Goal: Task Accomplishment & Management: Manage account settings

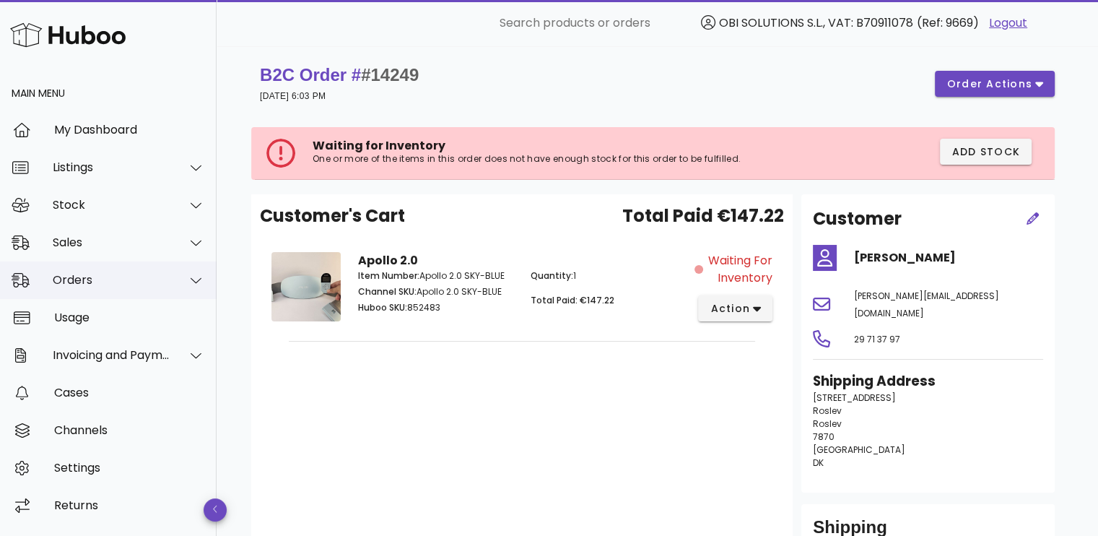
click at [160, 291] on div "Orders" at bounding box center [108, 280] width 217 height 38
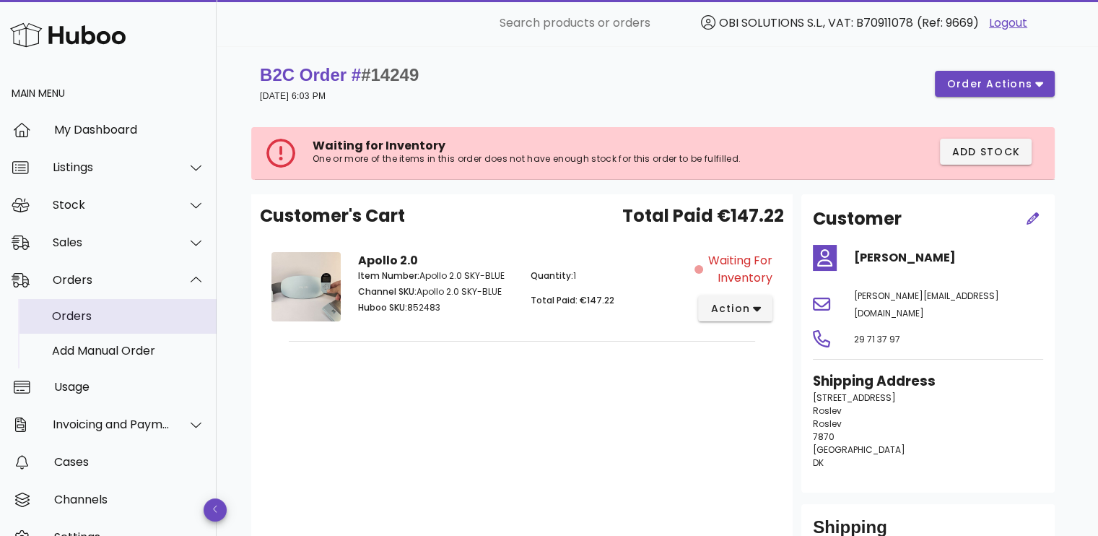
click at [153, 309] on div "Orders" at bounding box center [128, 316] width 153 height 14
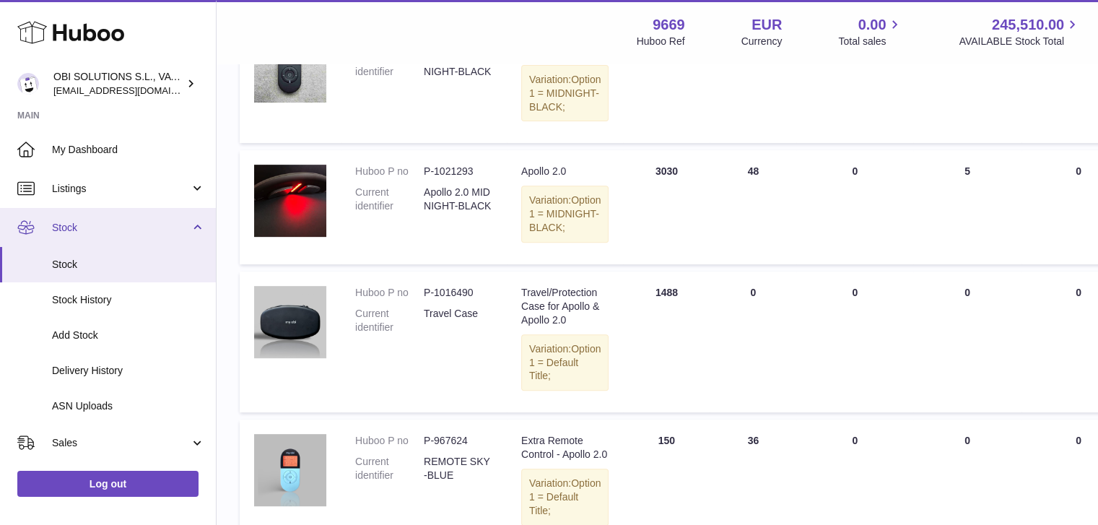
click at [123, 233] on span "Stock" at bounding box center [121, 228] width 138 height 14
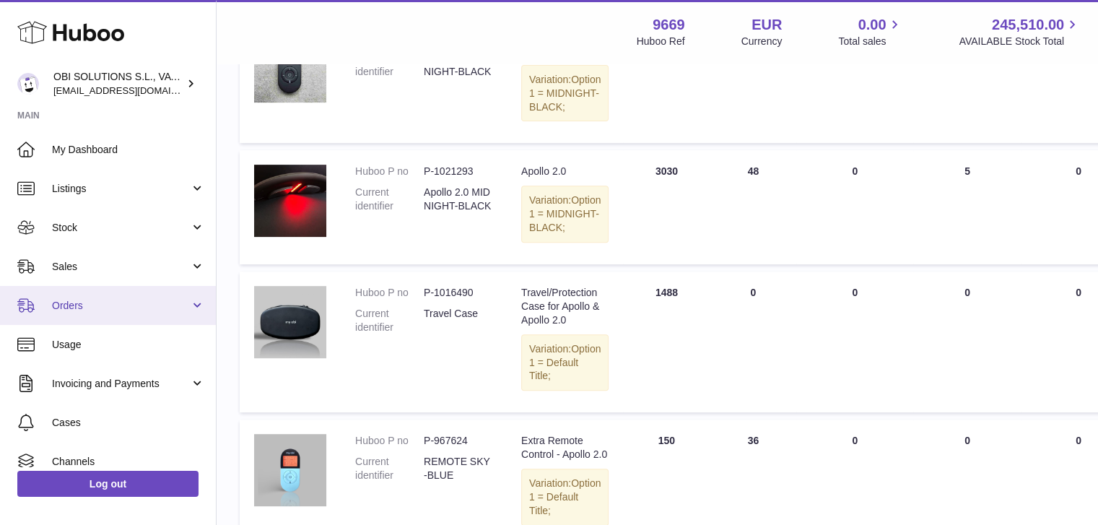
click at [127, 298] on link "Orders" at bounding box center [108, 305] width 216 height 39
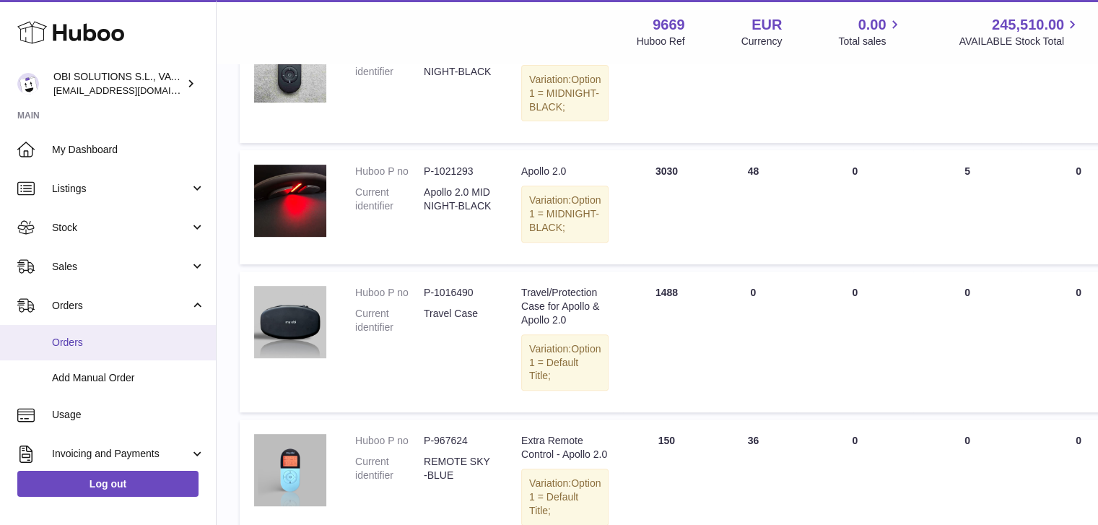
click at [116, 337] on span "Orders" at bounding box center [128, 343] width 153 height 14
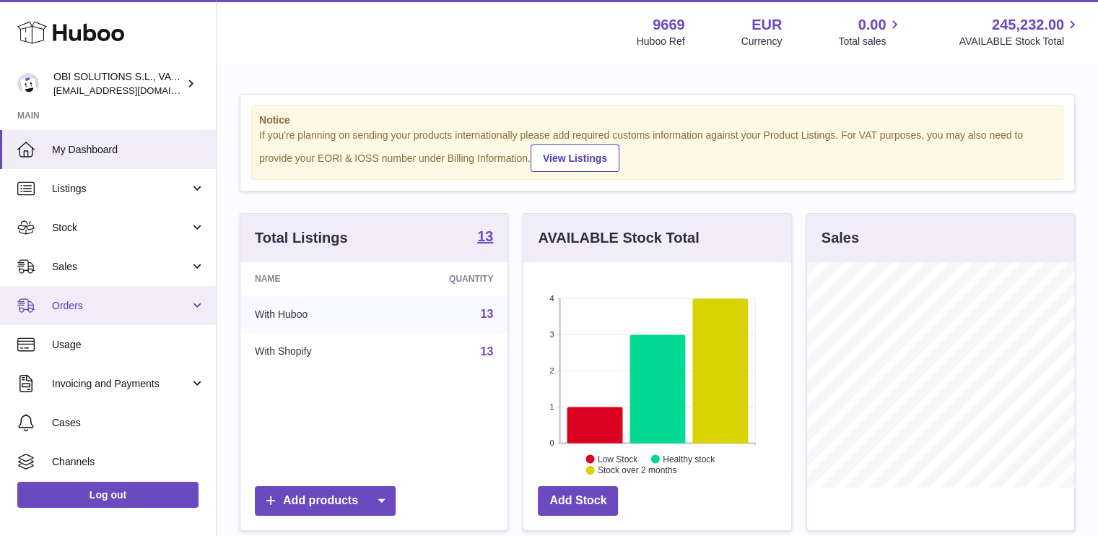
scroll to position [225, 268]
click at [66, 321] on link "Orders" at bounding box center [108, 305] width 216 height 39
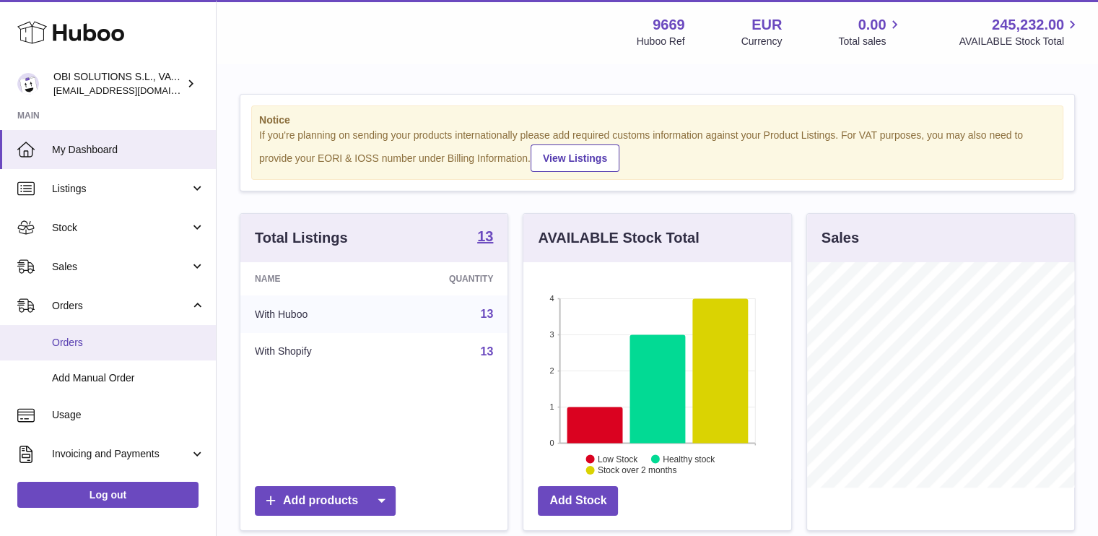
click at [83, 342] on span "Orders" at bounding box center [128, 343] width 153 height 14
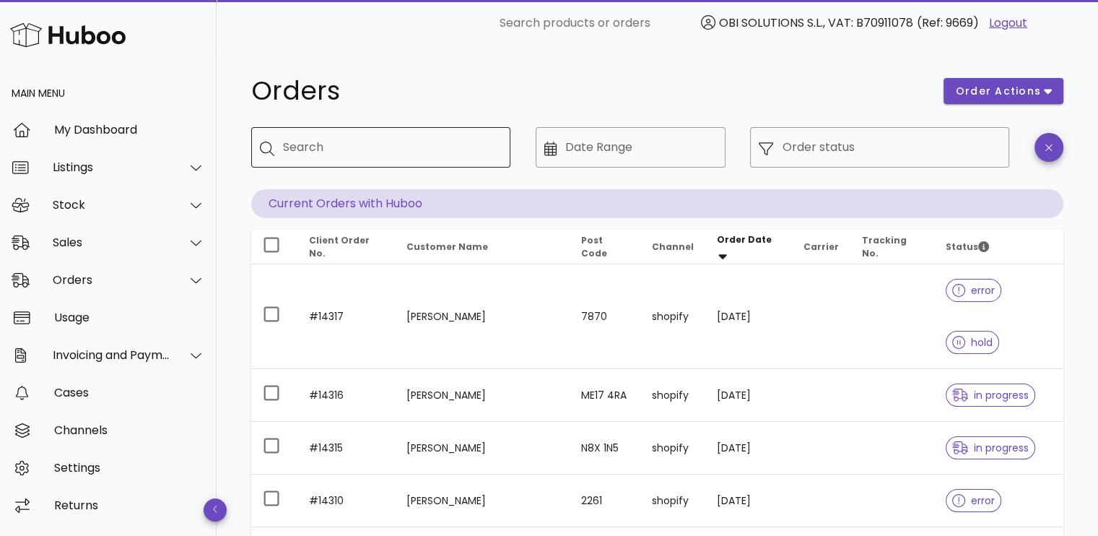
click at [416, 159] on div "Search" at bounding box center [391, 147] width 216 height 40
paste input "**********"
type input "**********"
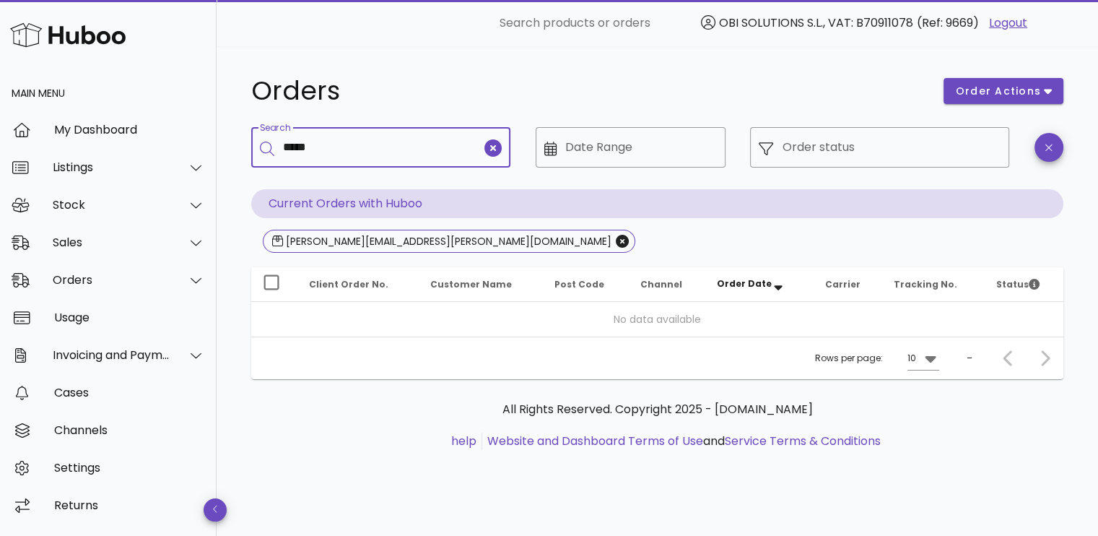
type input "*****"
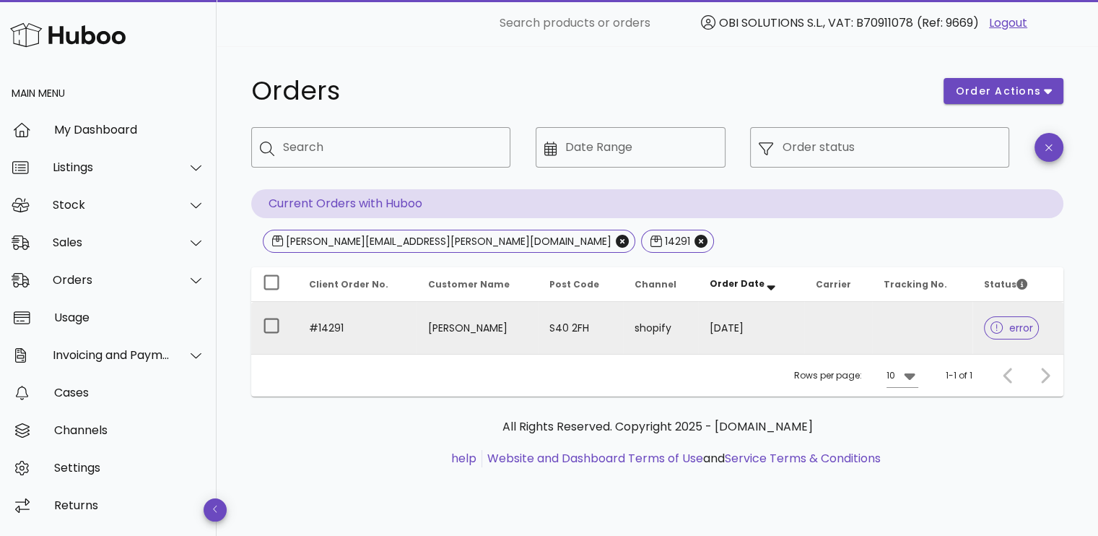
click at [799, 321] on td "10/09/2025" at bounding box center [750, 328] width 105 height 52
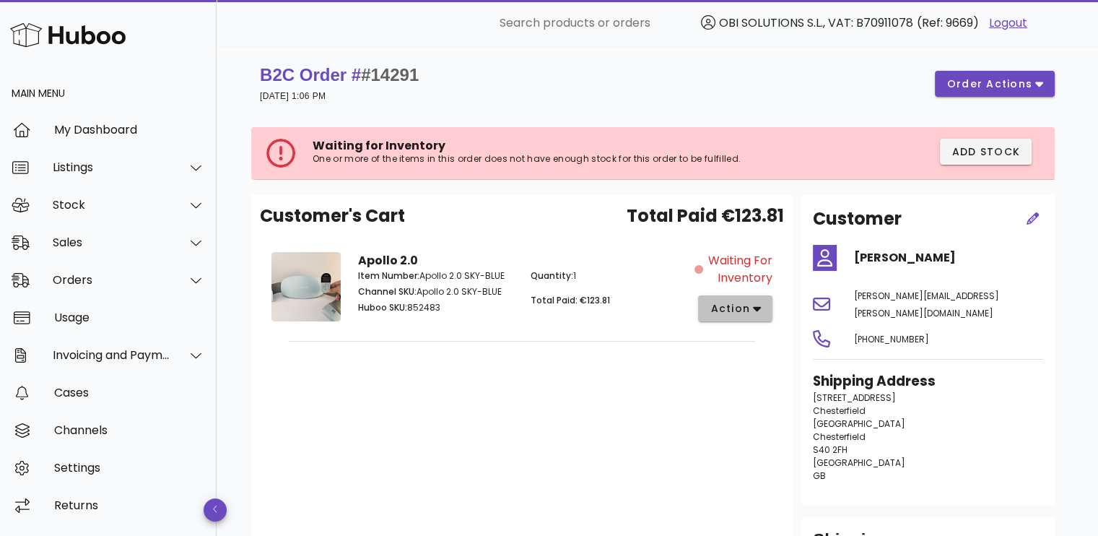
click at [755, 303] on icon "button" at bounding box center [757, 308] width 8 height 13
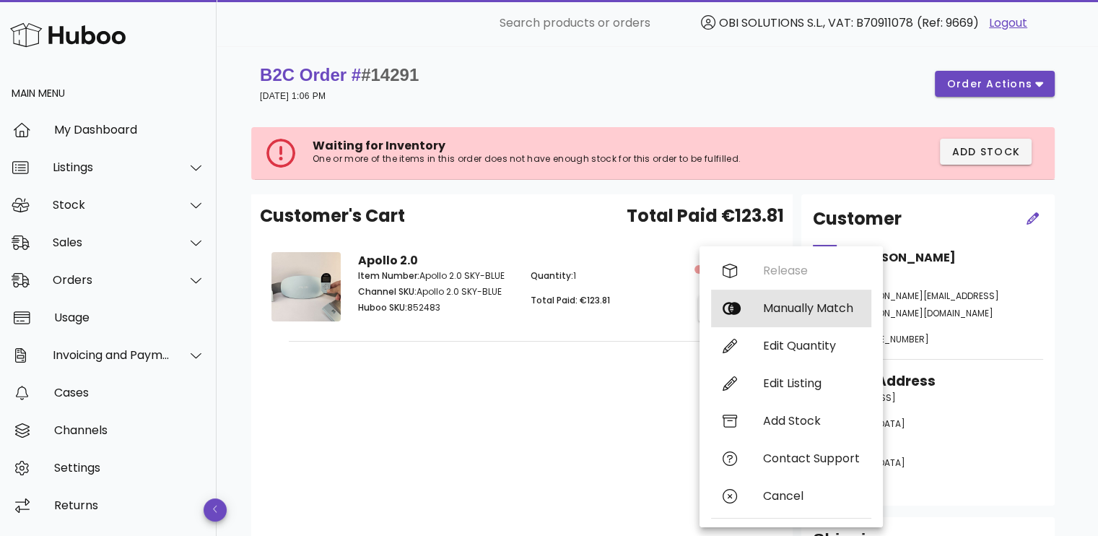
click at [778, 311] on div "Manually Match" at bounding box center [811, 308] width 97 height 14
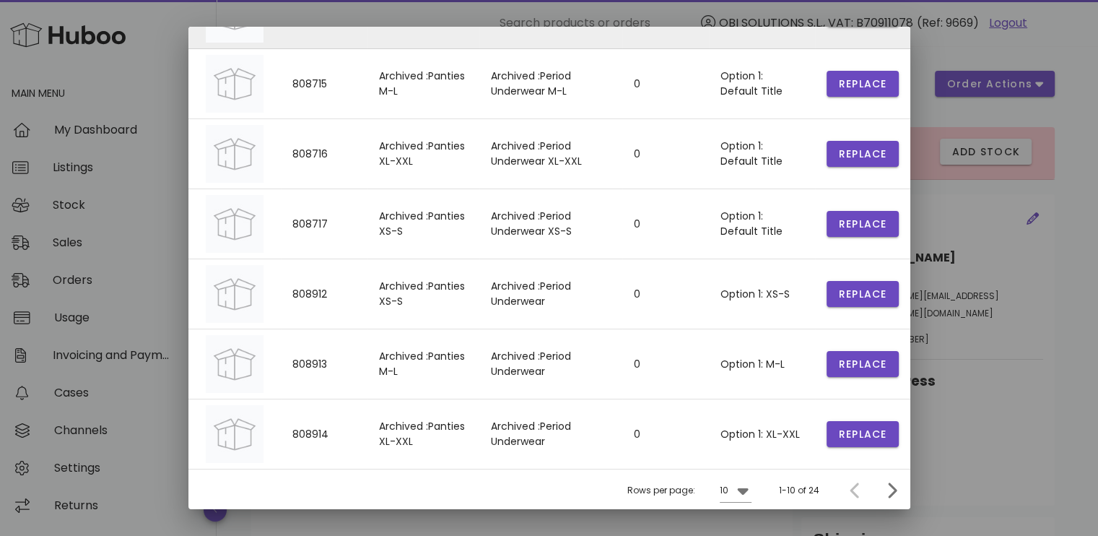
scroll to position [72, 0]
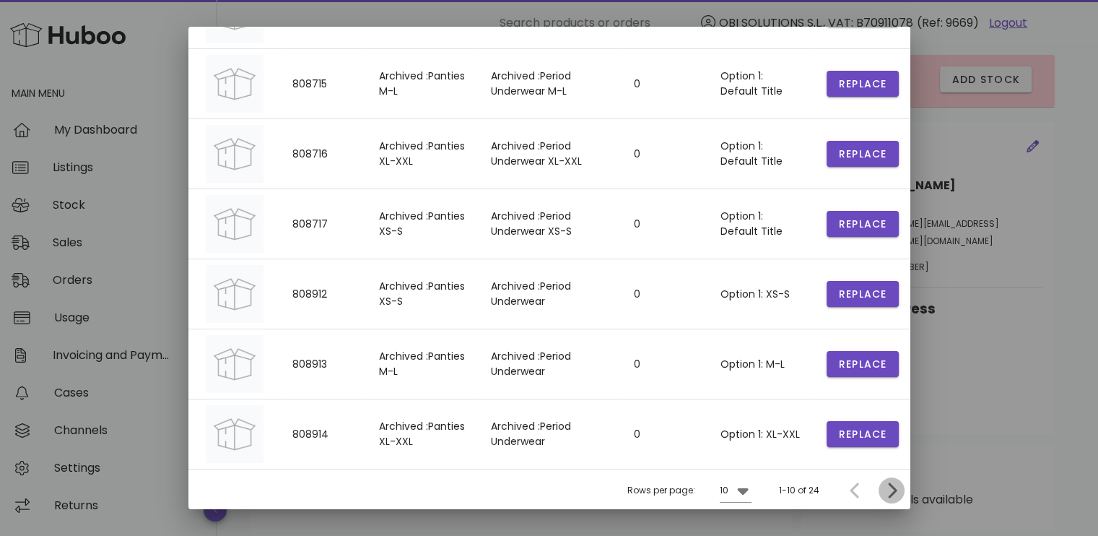
click at [888, 489] on icon "Next page" at bounding box center [892, 490] width 9 height 15
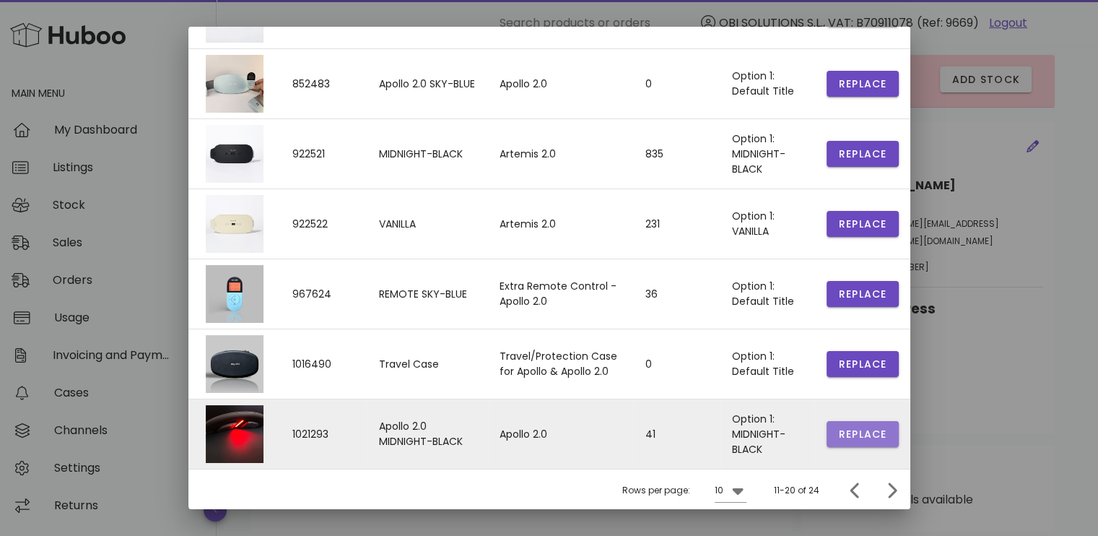
click at [852, 430] on span "Replace" at bounding box center [862, 434] width 49 height 15
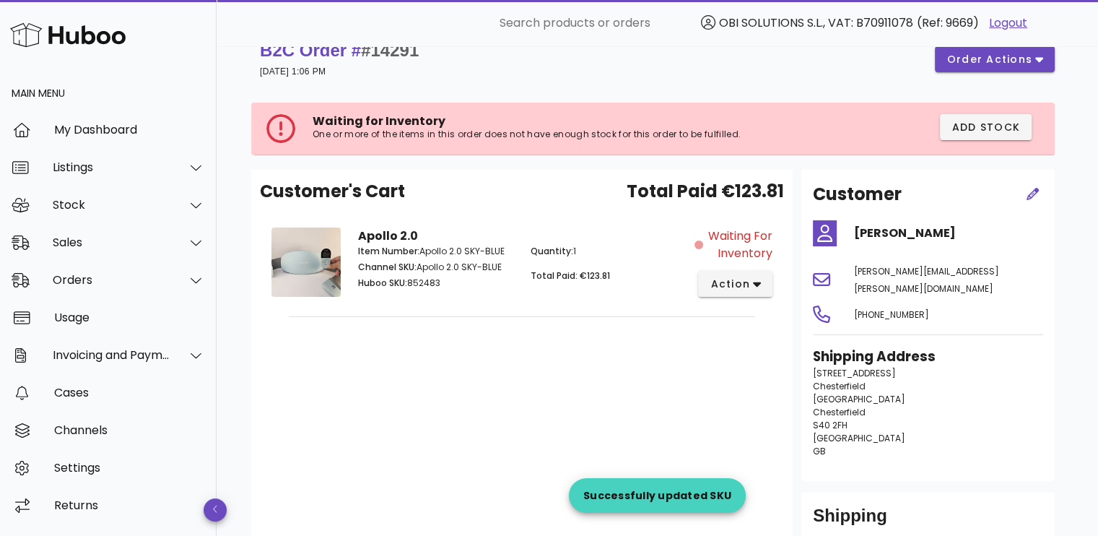
scroll to position [0, 0]
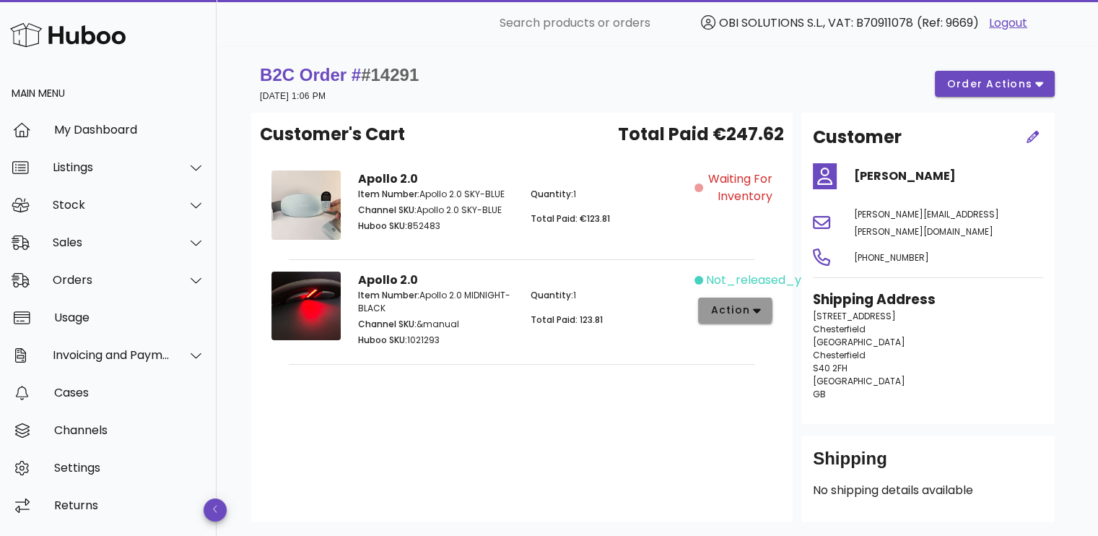
click at [729, 311] on span "action" at bounding box center [730, 310] width 40 height 15
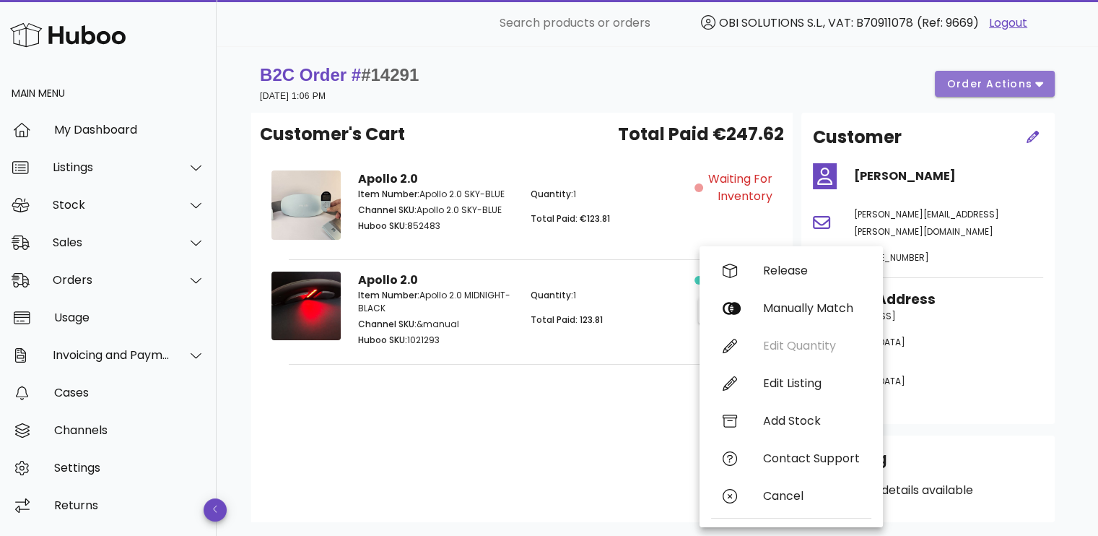
click at [997, 83] on span "order actions" at bounding box center [990, 84] width 87 height 15
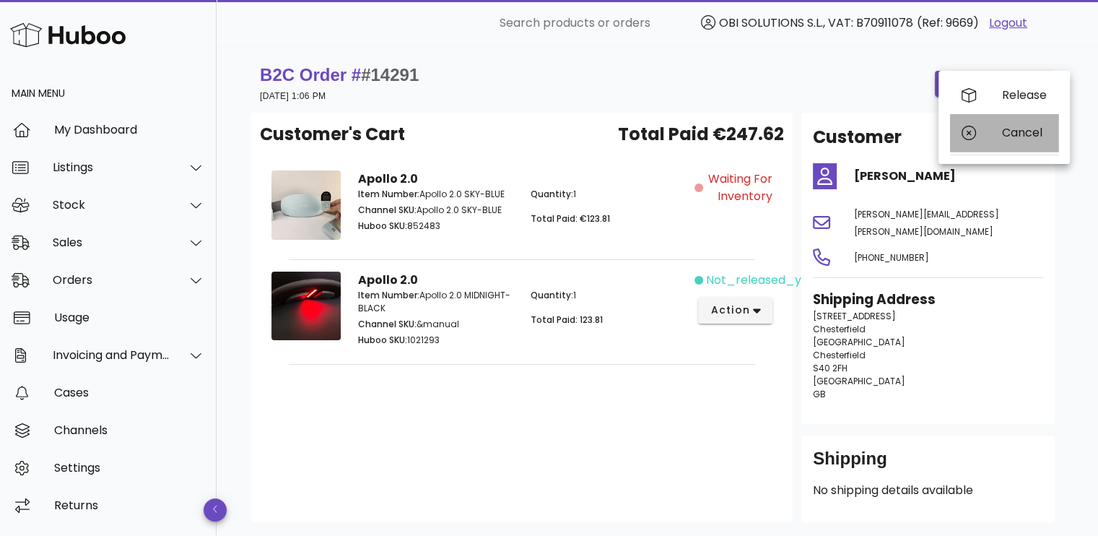
click at [985, 130] on div "Cancel" at bounding box center [1004, 133] width 108 height 38
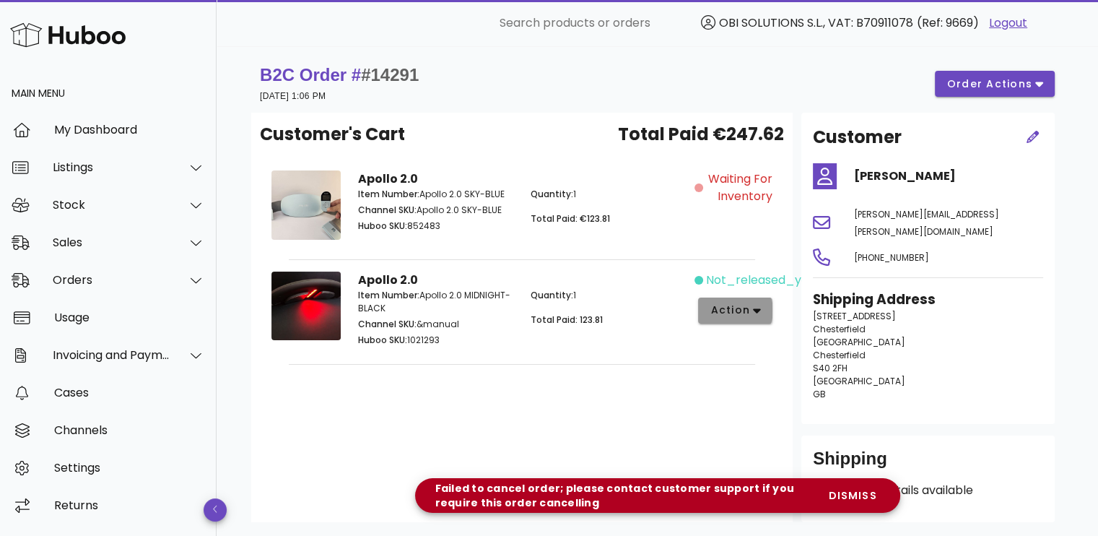
click at [760, 306] on icon "button" at bounding box center [757, 310] width 8 height 13
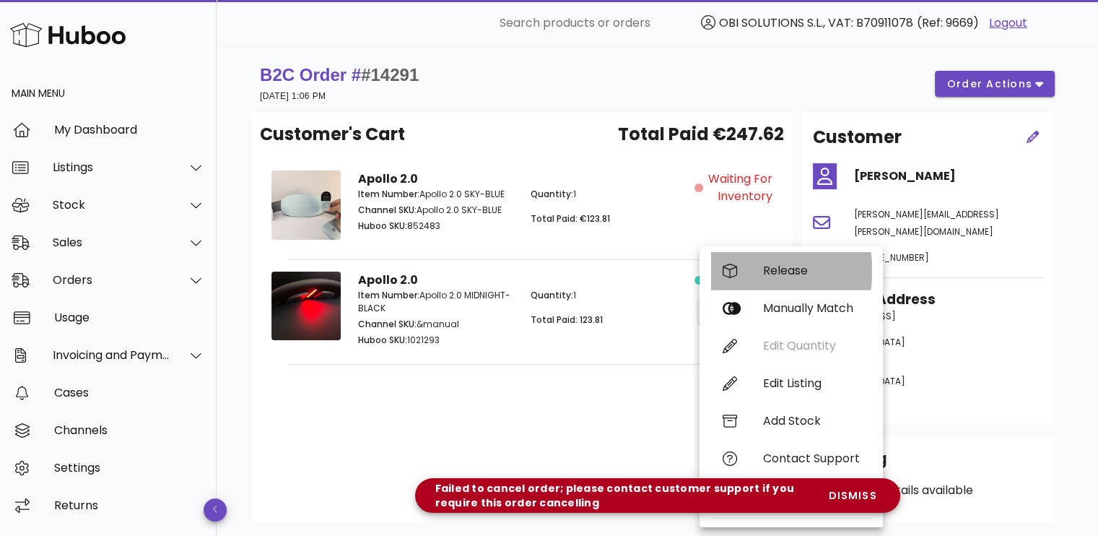
click at [764, 276] on div "Release" at bounding box center [811, 271] width 97 height 14
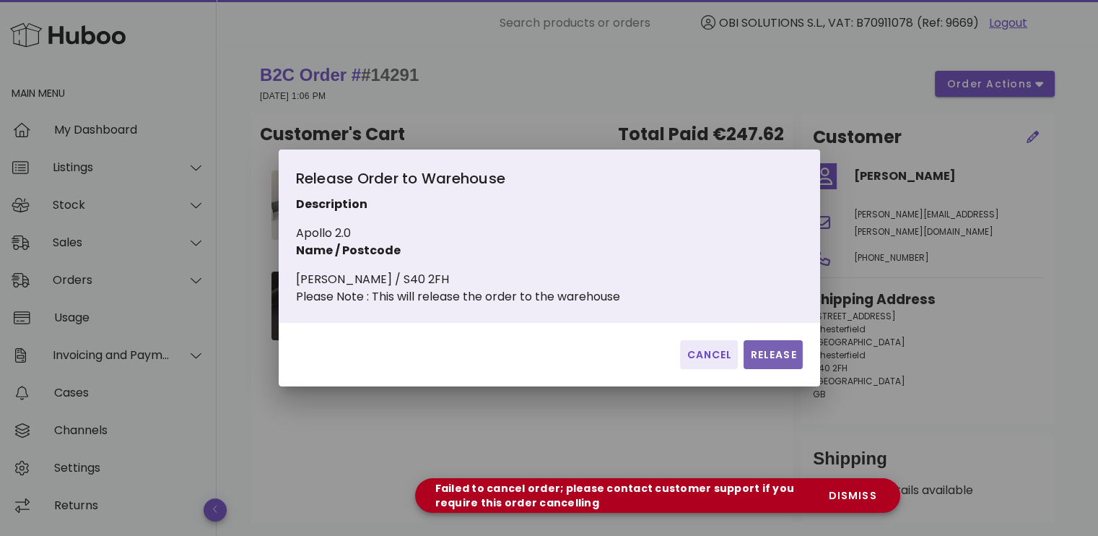
click at [780, 362] on span "Release" at bounding box center [773, 354] width 47 height 15
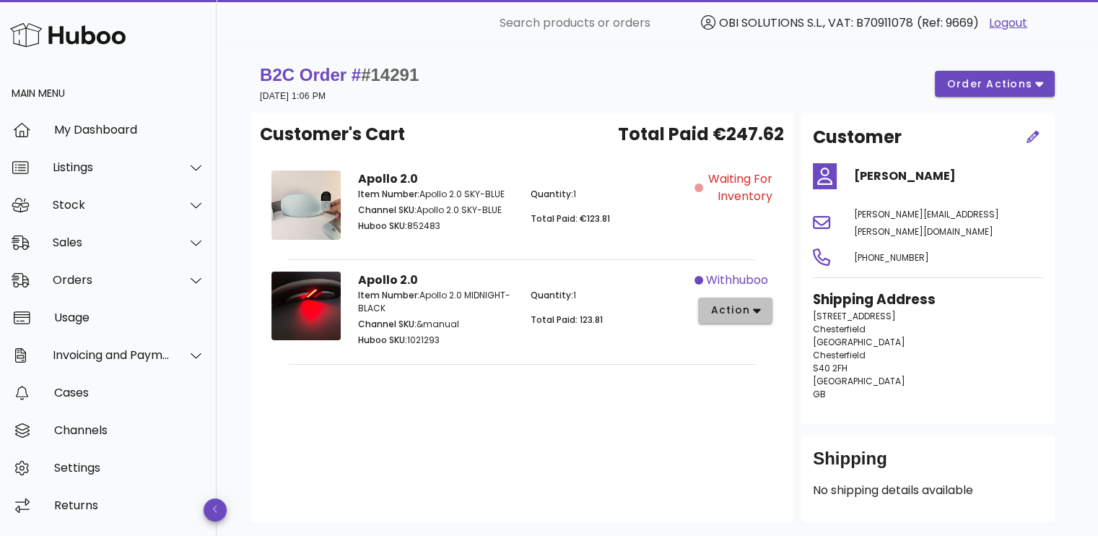
click at [717, 298] on button "action" at bounding box center [735, 311] width 74 height 26
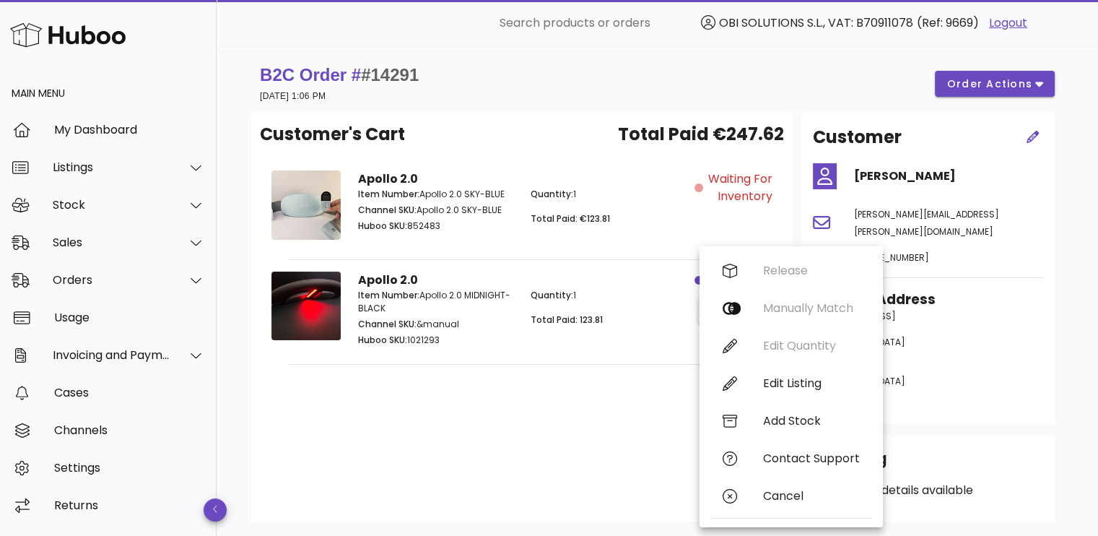
click at [606, 373] on div "Customer's Cart Total Paid €247.62 Apollo 2.0 Item Number: Apollo 2.0 SKY-BLUE …" at bounding box center [522, 317] width 542 height 409
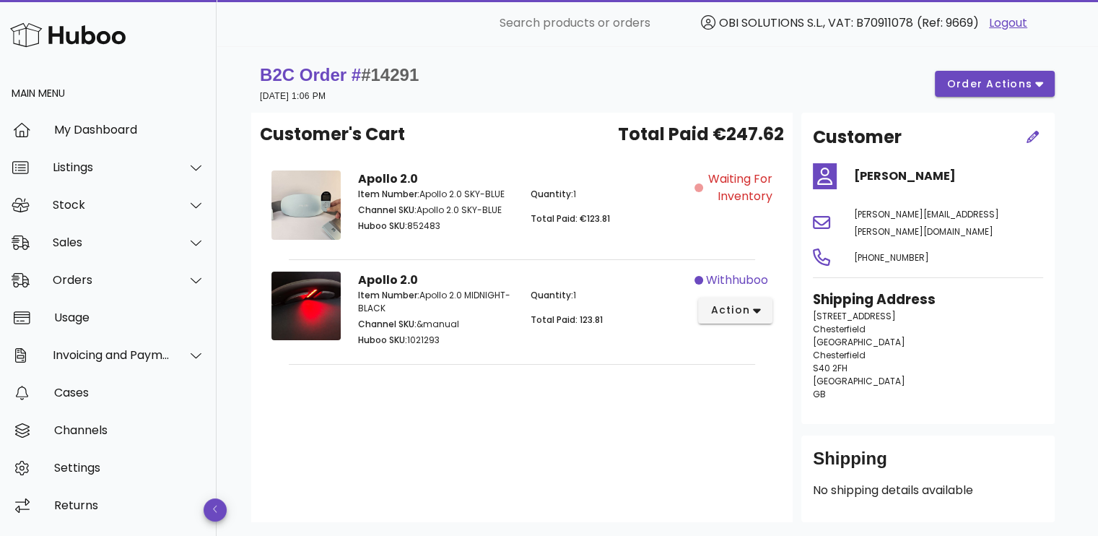
click at [958, 67] on div "B2C Order # #14291 10 September 2025 at 1:06 PM order actions" at bounding box center [657, 84] width 795 height 40
click at [958, 77] on span "order actions" at bounding box center [990, 84] width 87 height 15
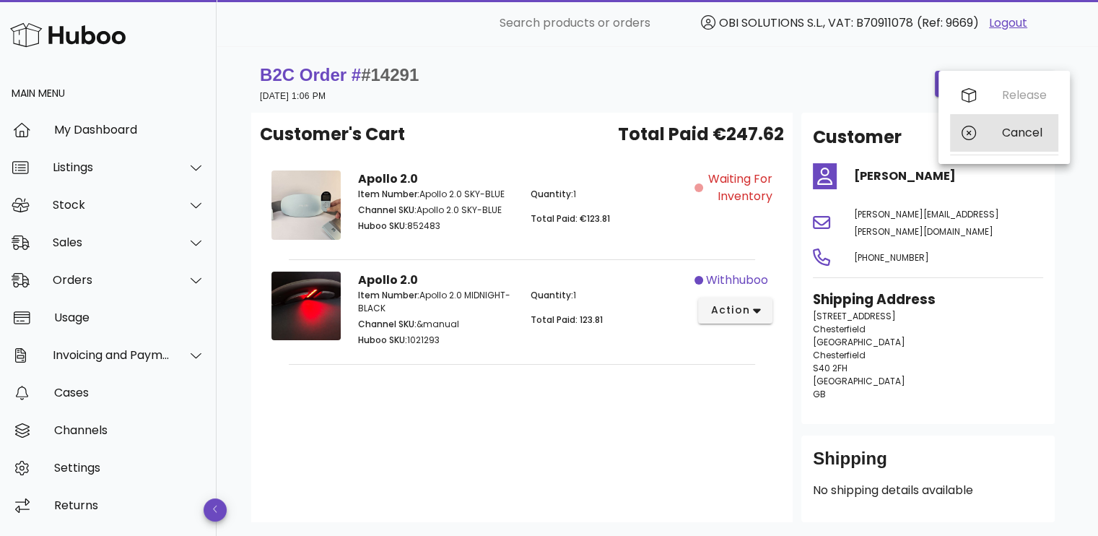
click at [984, 129] on div "Cancel" at bounding box center [1004, 133] width 108 height 38
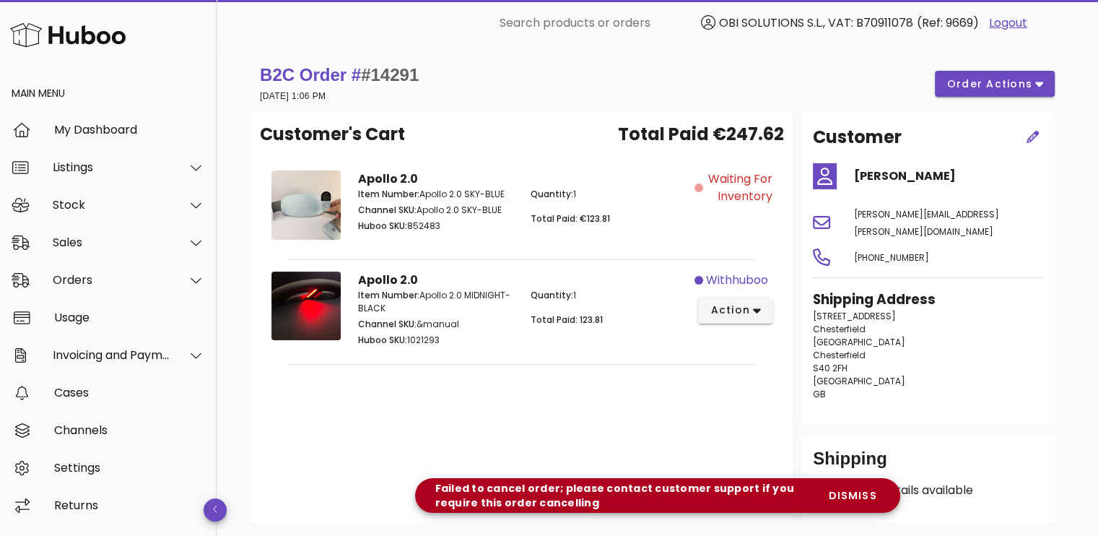
click at [433, 454] on div "Customer's Cart Total Paid €247.62 Apollo 2.0 Item Number: Apollo 2.0 SKY-BLUE …" at bounding box center [522, 317] width 542 height 409
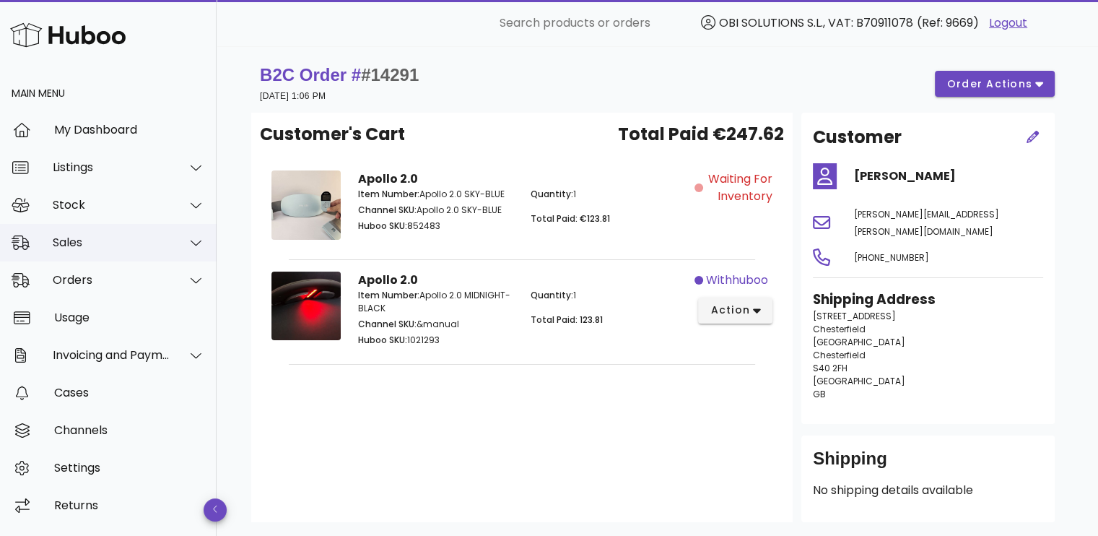
click at [136, 233] on div "Sales" at bounding box center [108, 243] width 217 height 38
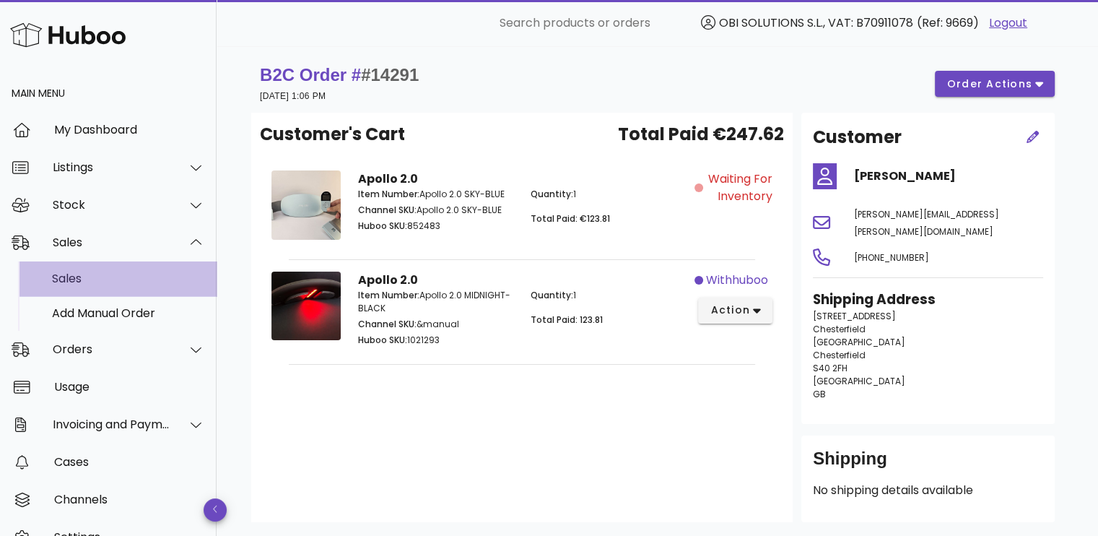
click at [136, 265] on div "Sales" at bounding box center [128, 278] width 153 height 31
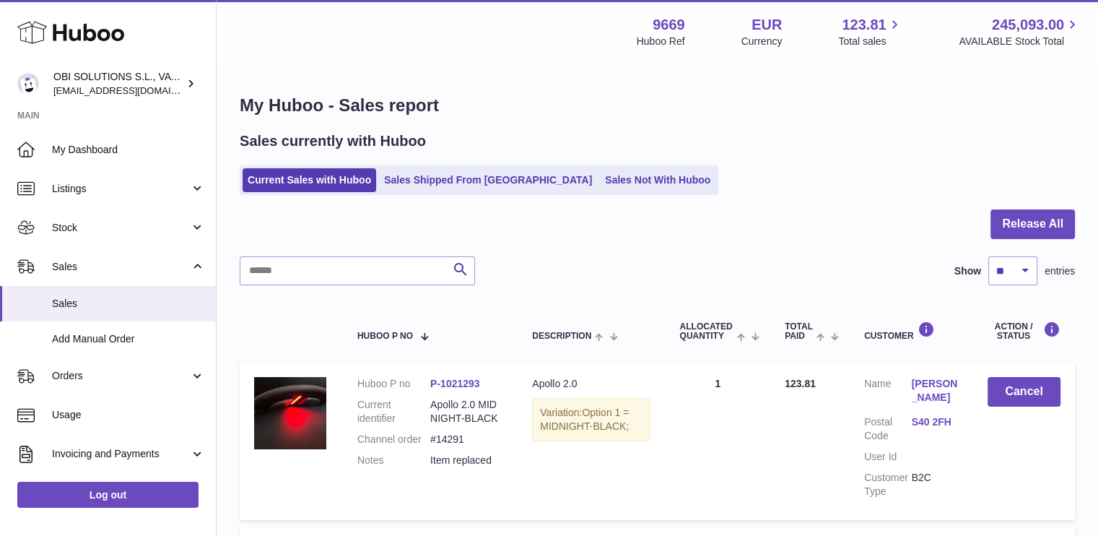
scroll to position [144, 0]
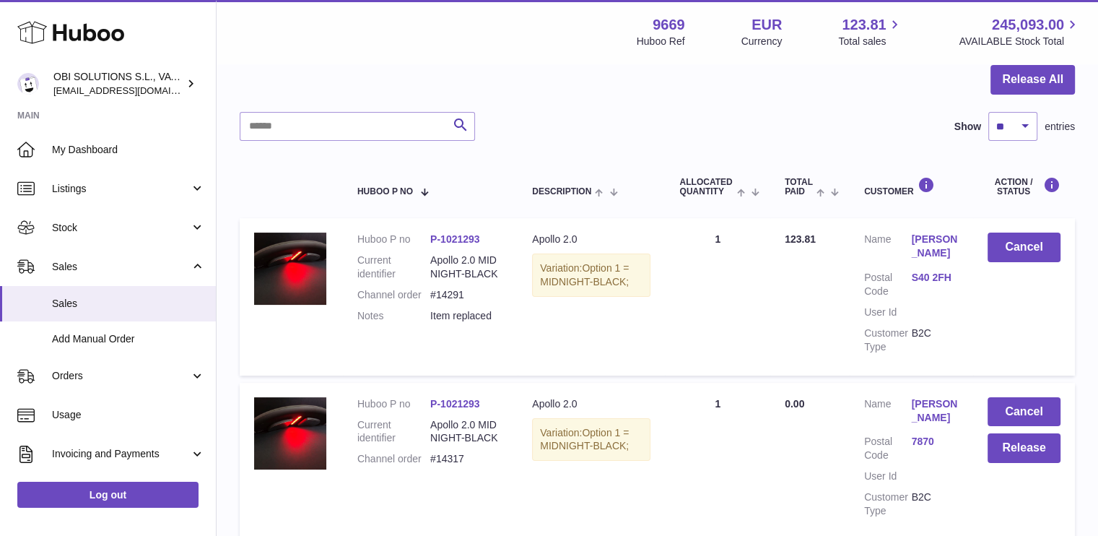
click at [925, 250] on link "[PERSON_NAME]" at bounding box center [934, 246] width 47 height 27
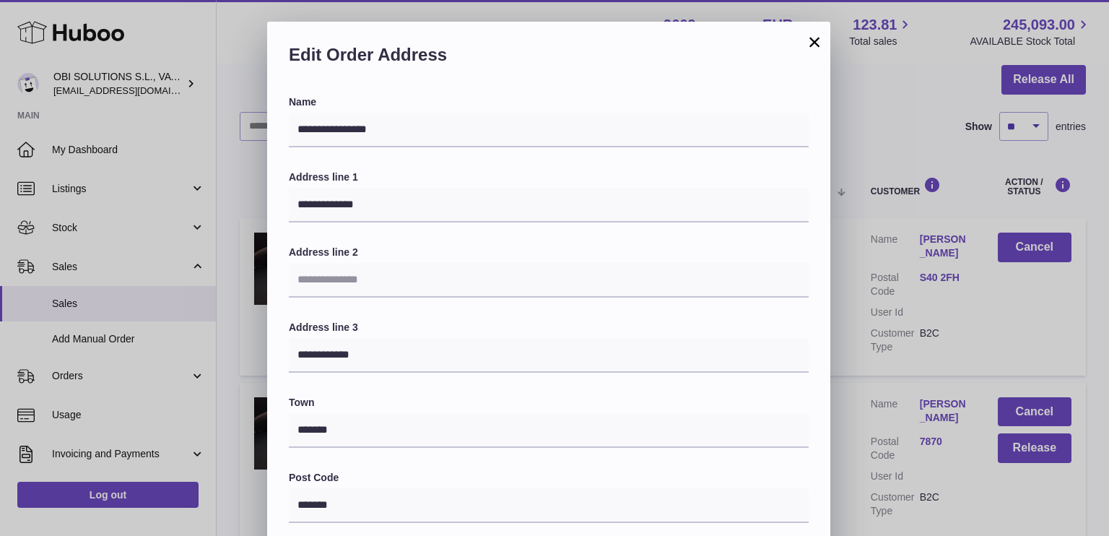
click at [818, 40] on button "×" at bounding box center [814, 41] width 17 height 17
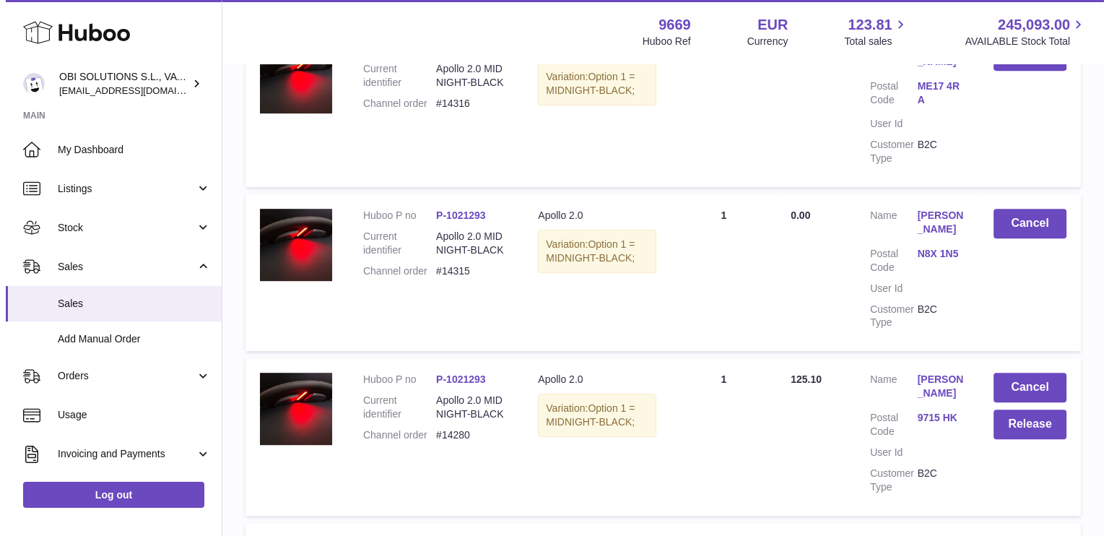
scroll to position [722, 0]
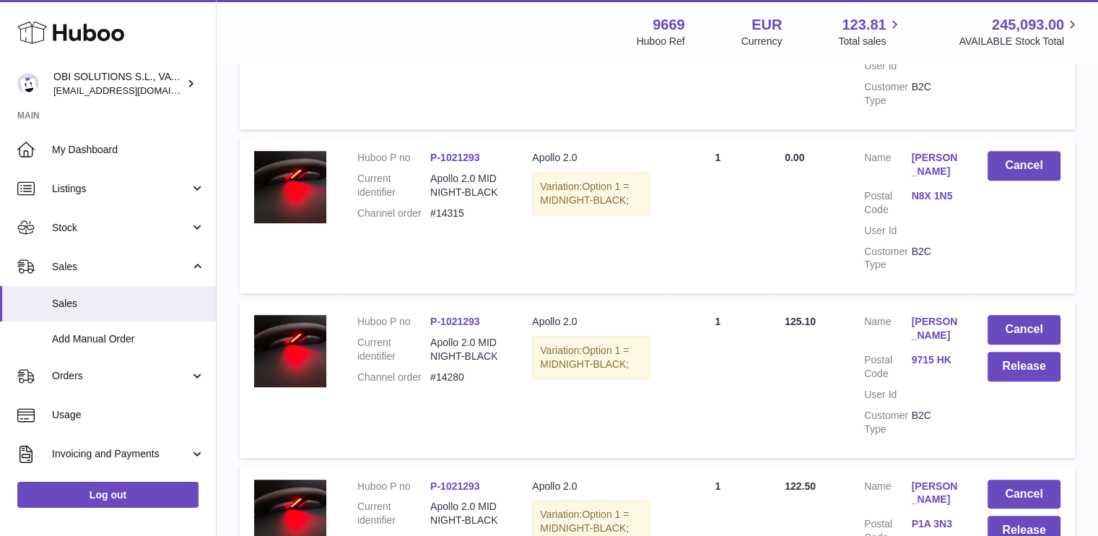
click at [919, 323] on link "[PERSON_NAME]" at bounding box center [934, 328] width 47 height 27
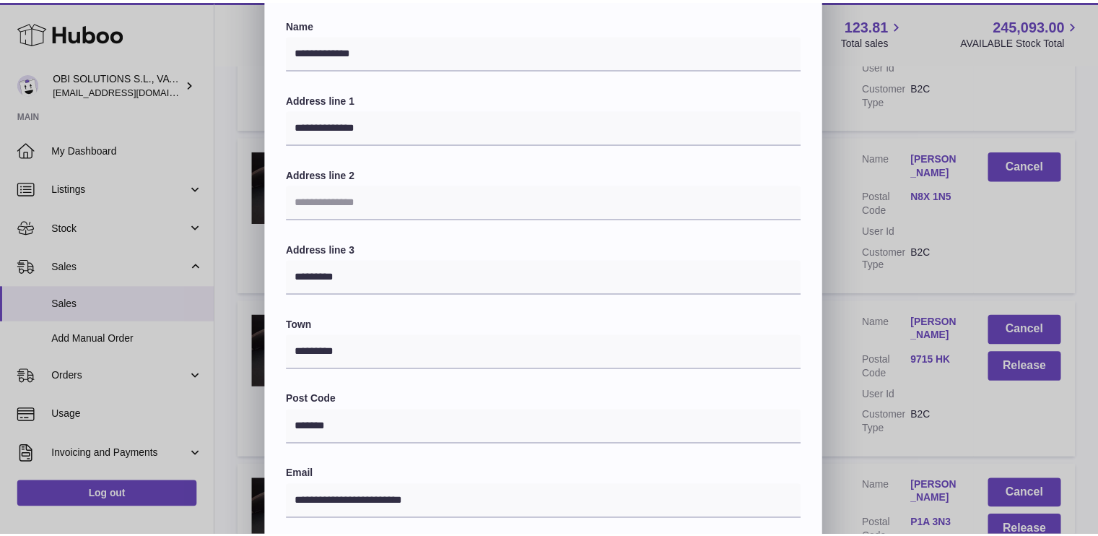
scroll to position [0, 0]
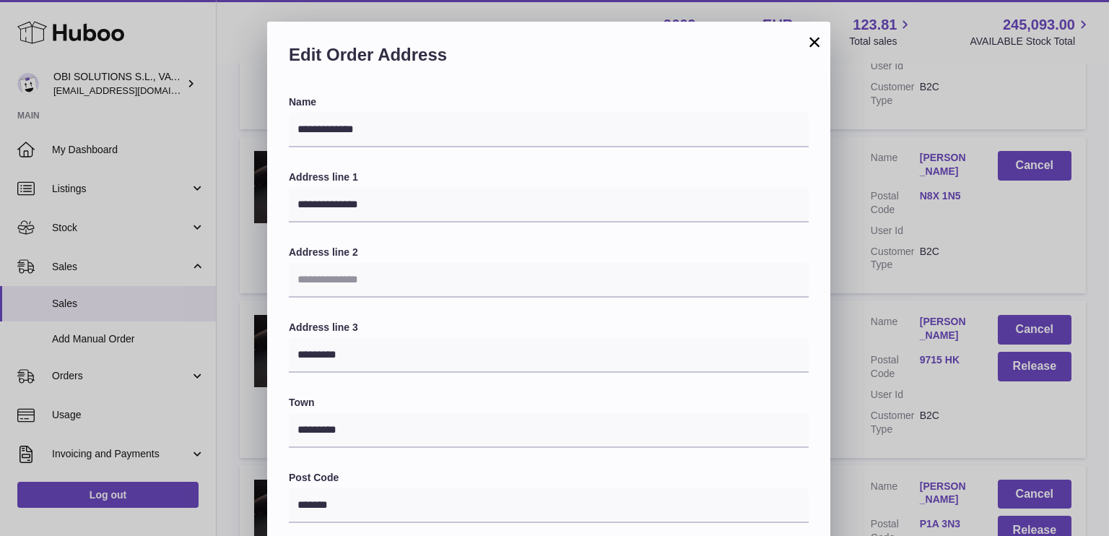
click at [809, 36] on button "×" at bounding box center [814, 41] width 17 height 17
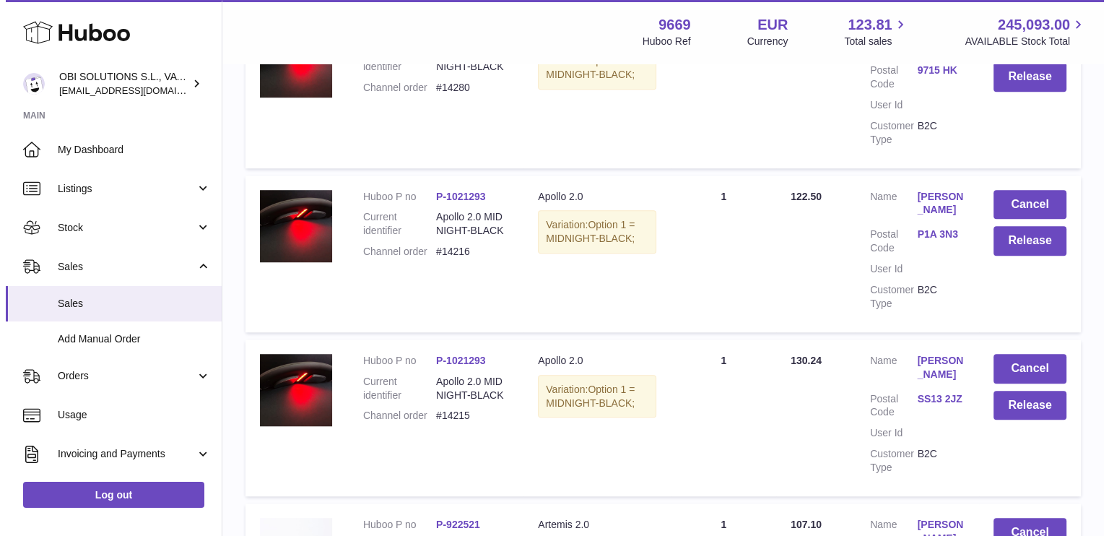
scroll to position [1011, 0]
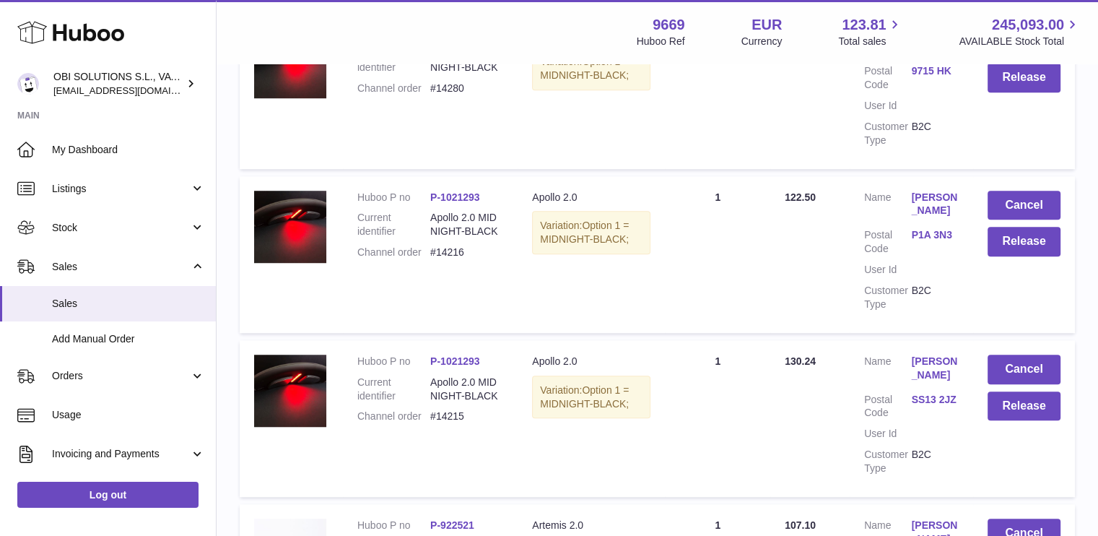
click at [937, 359] on link "Connie Jarrett" at bounding box center [934, 368] width 47 height 27
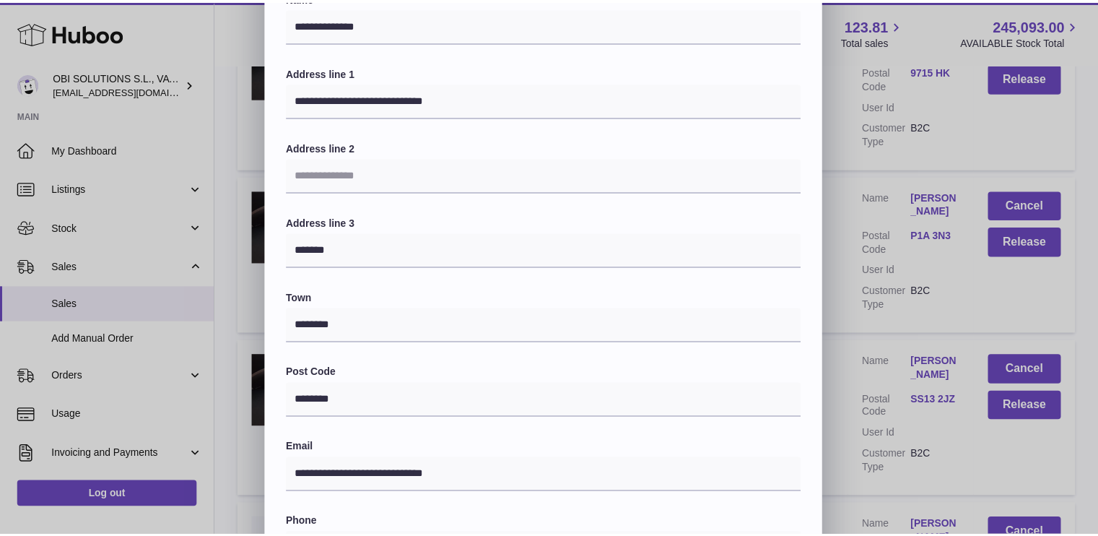
scroll to position [0, 0]
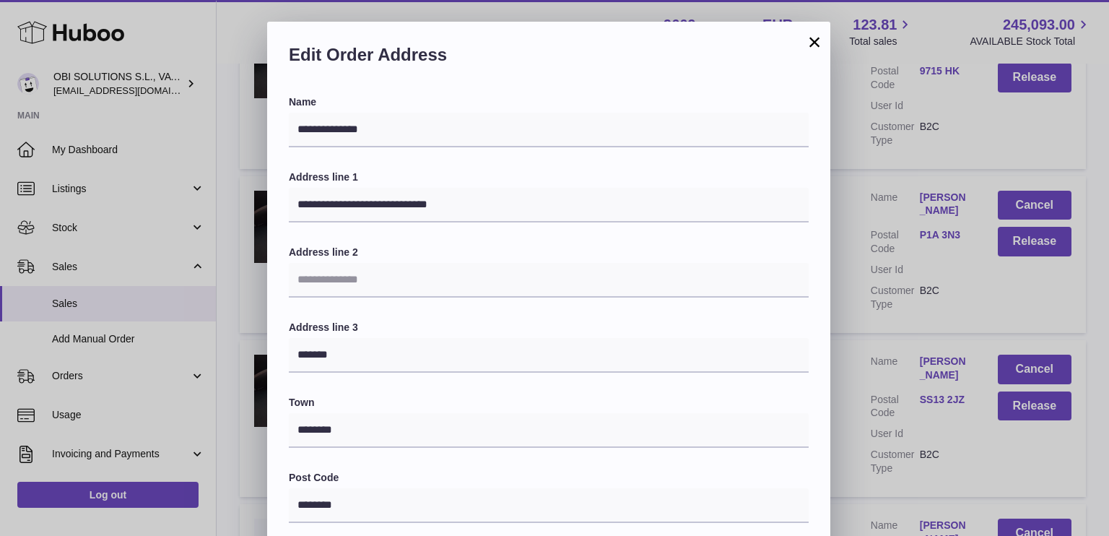
click at [809, 34] on button "×" at bounding box center [814, 41] width 17 height 17
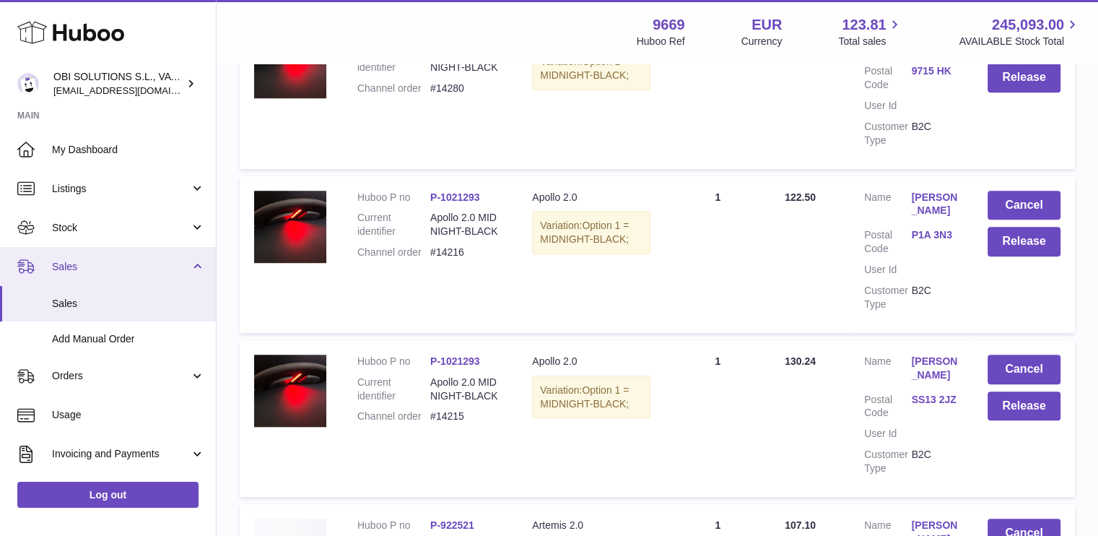
click at [133, 262] on span "Sales" at bounding box center [121, 267] width 138 height 14
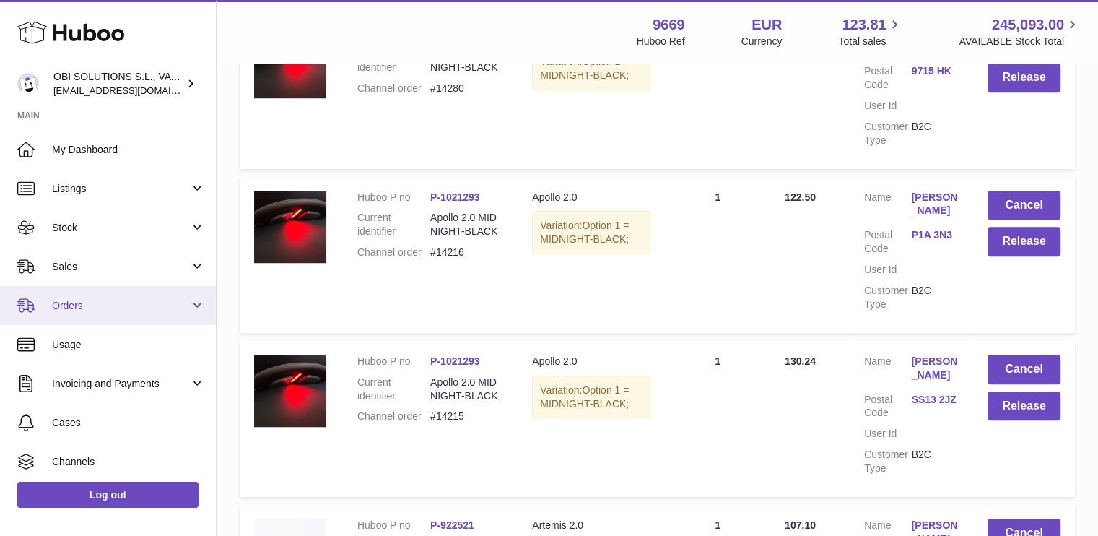
click at [134, 292] on link "Orders" at bounding box center [108, 305] width 216 height 39
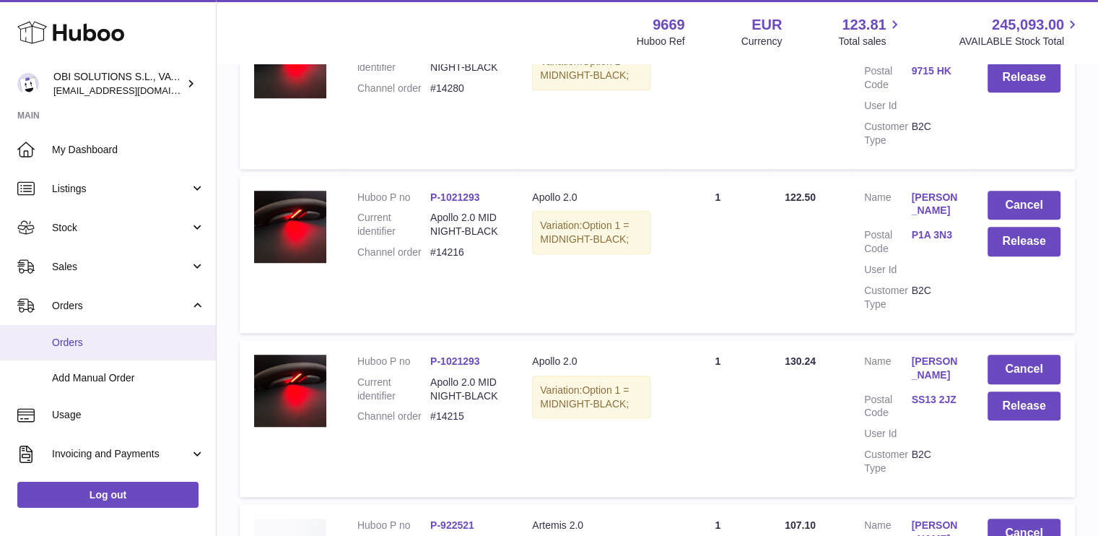
click at [136, 331] on link "Orders" at bounding box center [108, 342] width 216 height 35
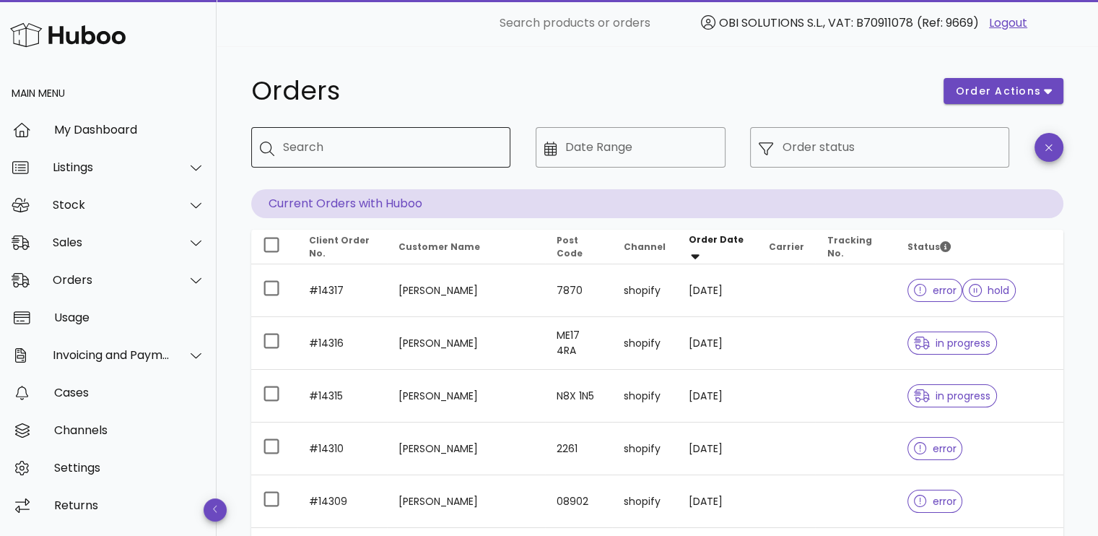
click at [391, 143] on input "Search" at bounding box center [391, 147] width 216 height 23
paste input "*****"
type input "*****"
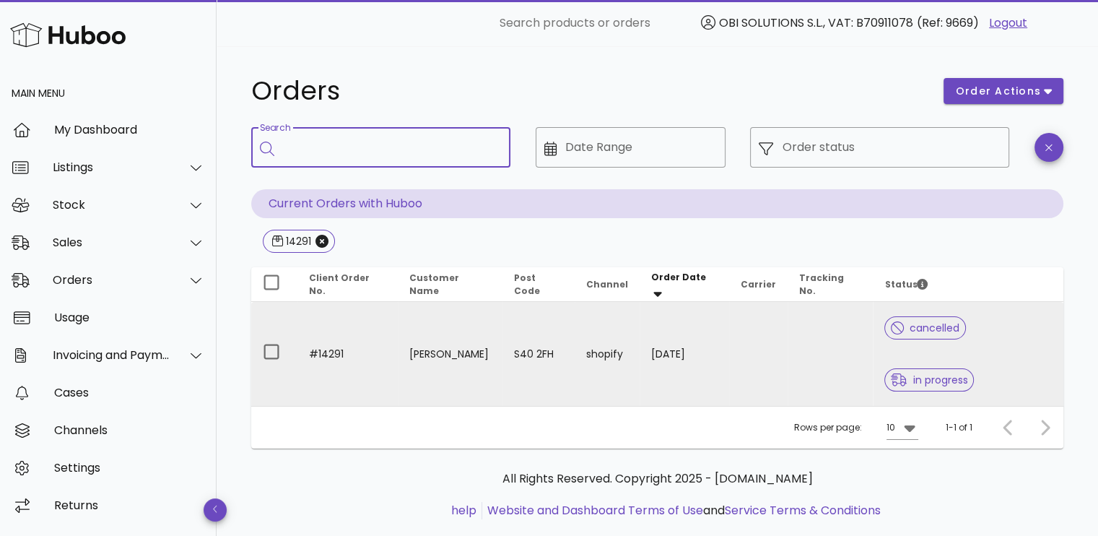
click at [808, 339] on td at bounding box center [831, 354] width 86 height 104
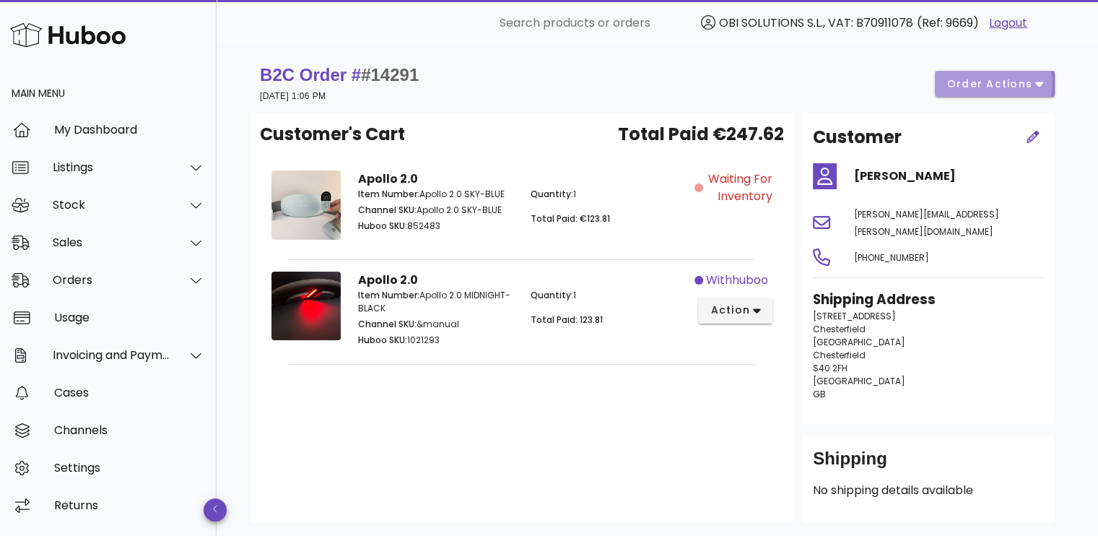
click at [985, 92] on button "order actions" at bounding box center [995, 84] width 120 height 26
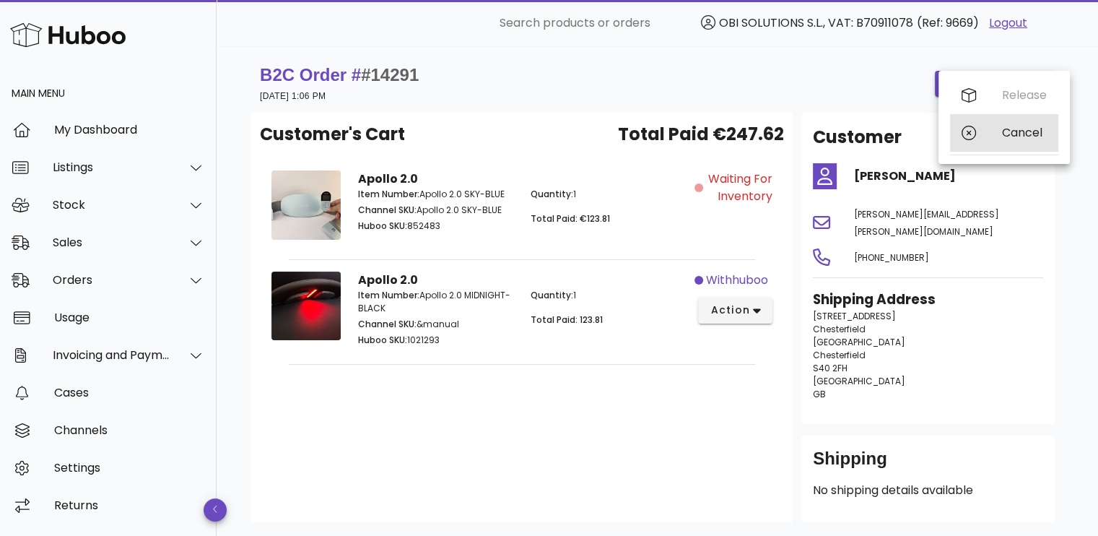
click at [974, 135] on icon at bounding box center [969, 133] width 14 height 14
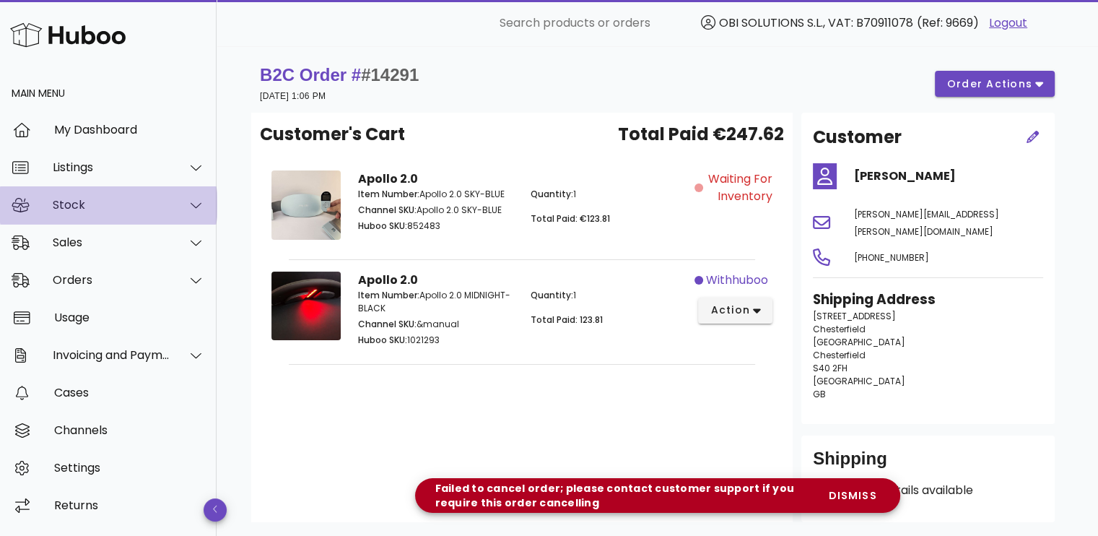
click at [118, 204] on div "Stock" at bounding box center [112, 205] width 118 height 14
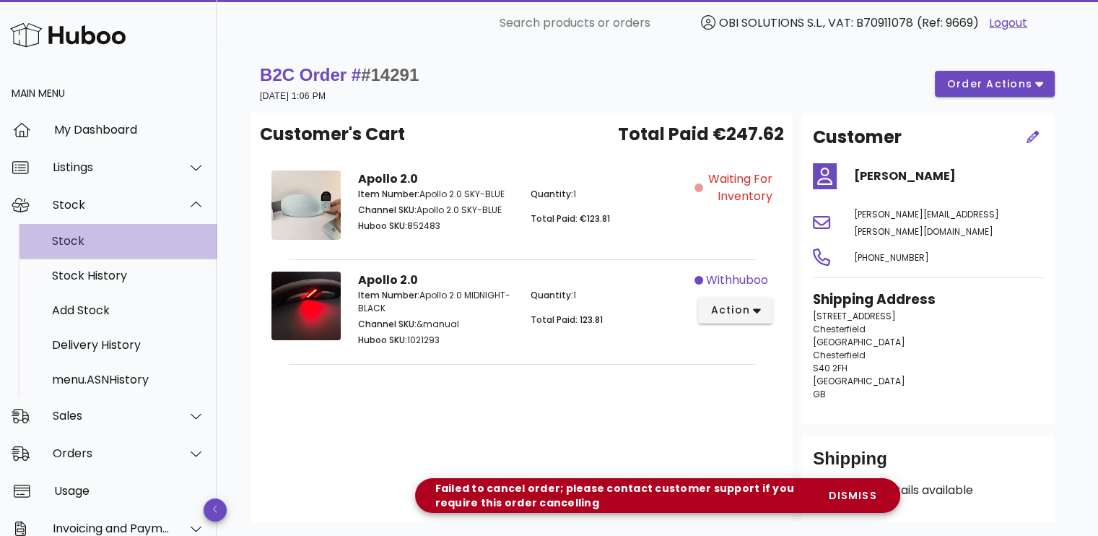
click at [122, 236] on div "Stock" at bounding box center [128, 241] width 153 height 14
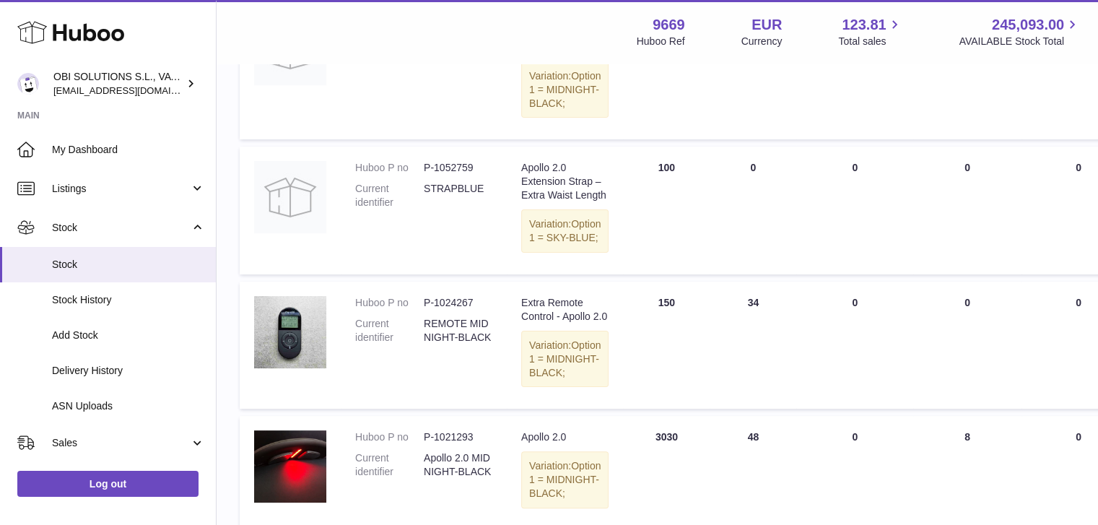
scroll to position [289, 0]
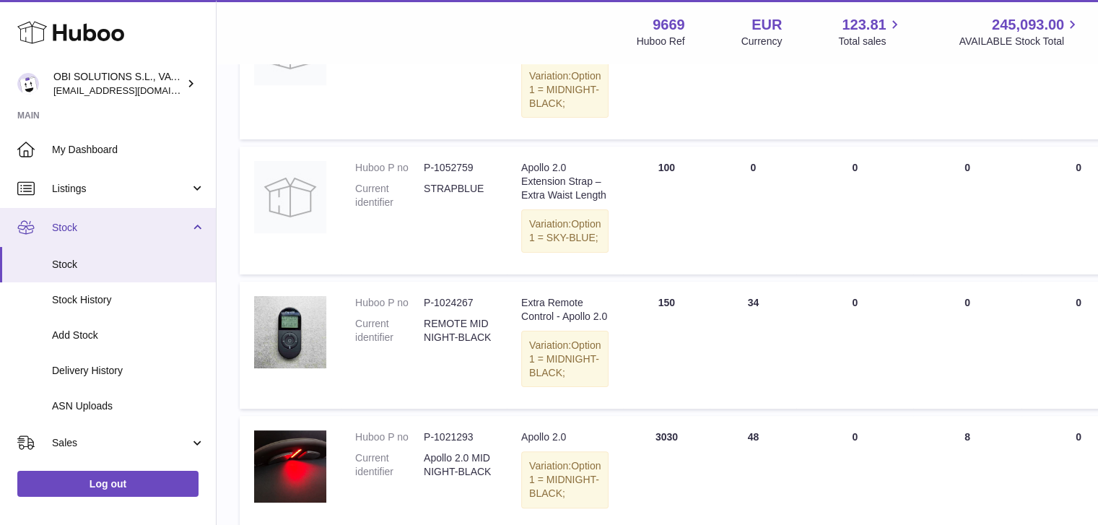
click at [116, 222] on span "Stock" at bounding box center [121, 228] width 138 height 14
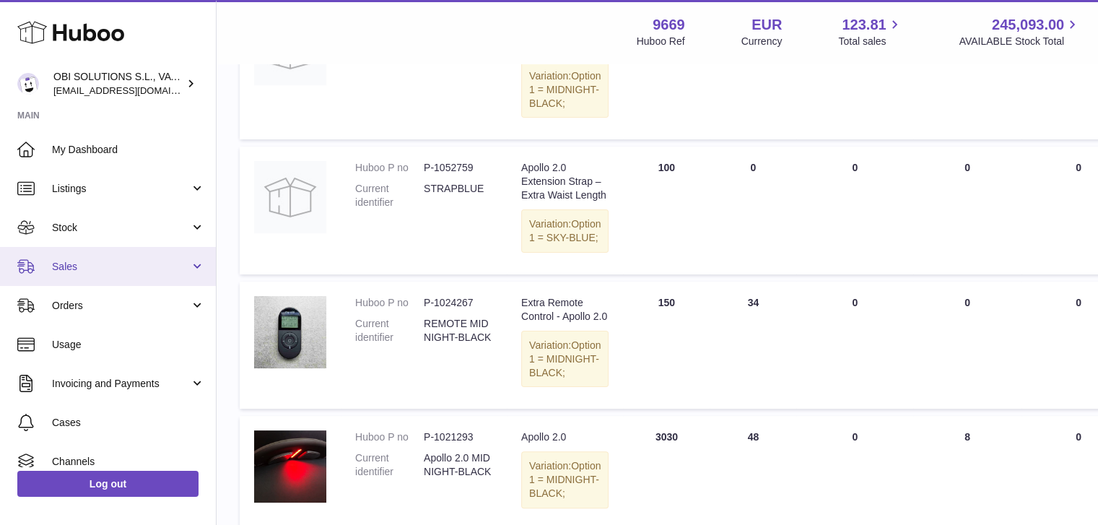
click at [126, 282] on link "Sales" at bounding box center [108, 266] width 216 height 39
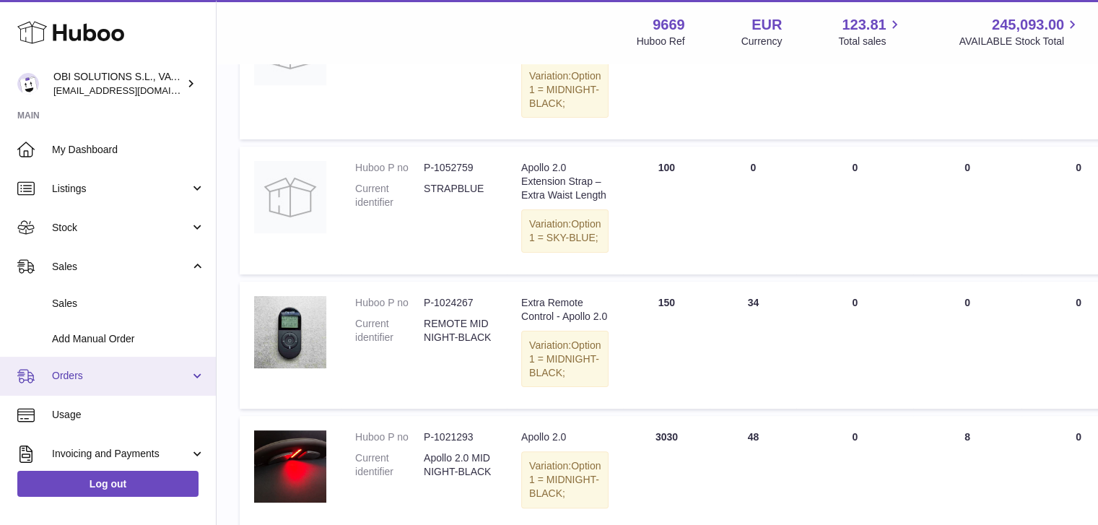
click at [129, 368] on link "Orders" at bounding box center [108, 376] width 216 height 39
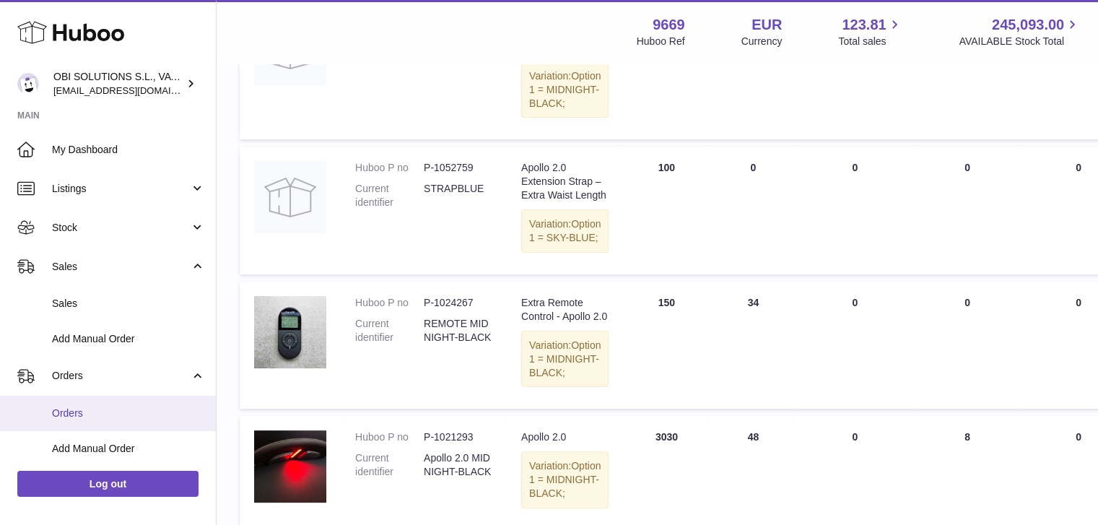
click at [121, 403] on link "Orders" at bounding box center [108, 413] width 216 height 35
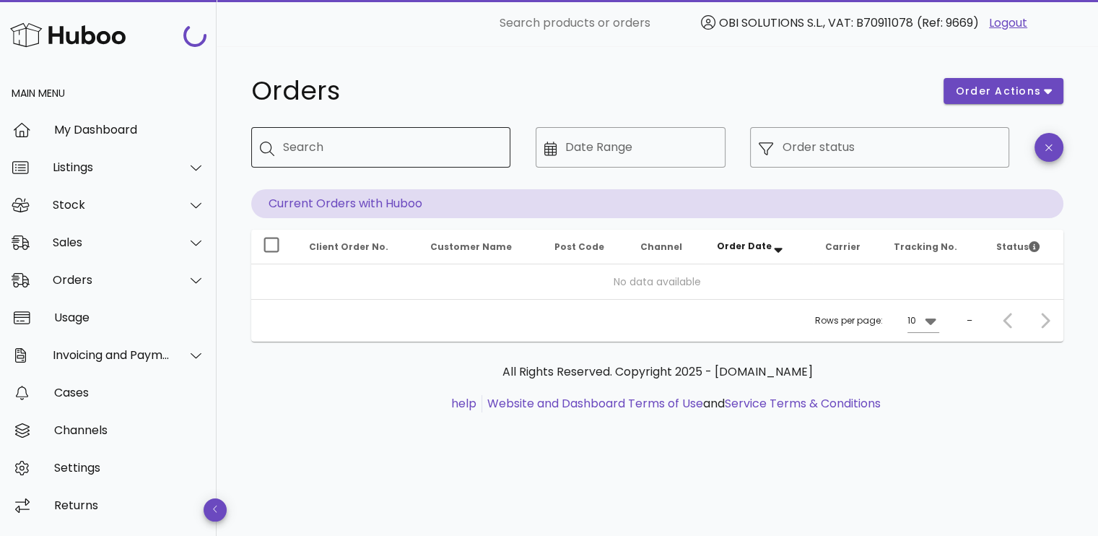
click at [419, 146] on input "Search" at bounding box center [391, 147] width 216 height 23
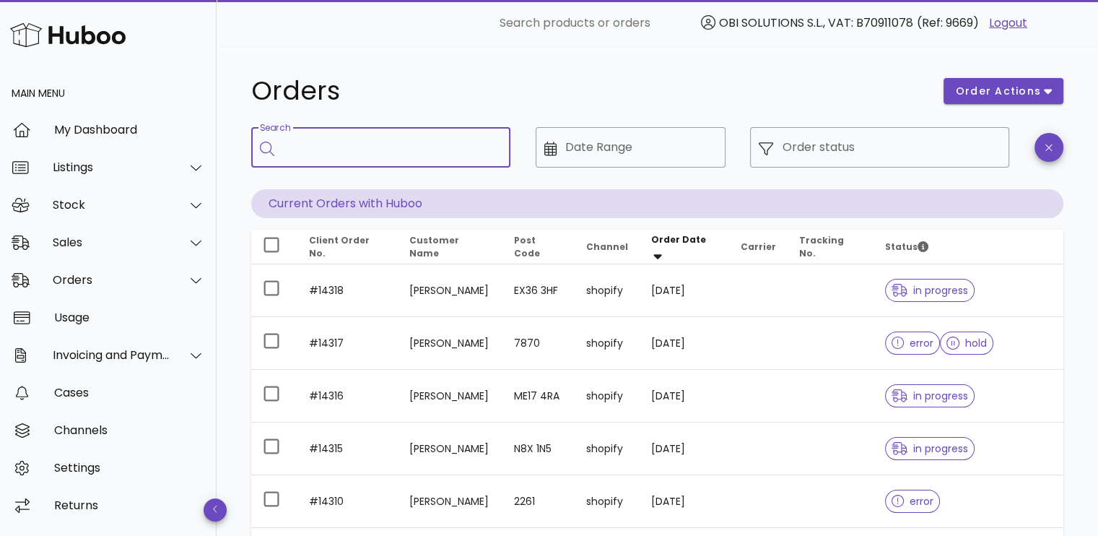
paste input "*****"
type input "*****"
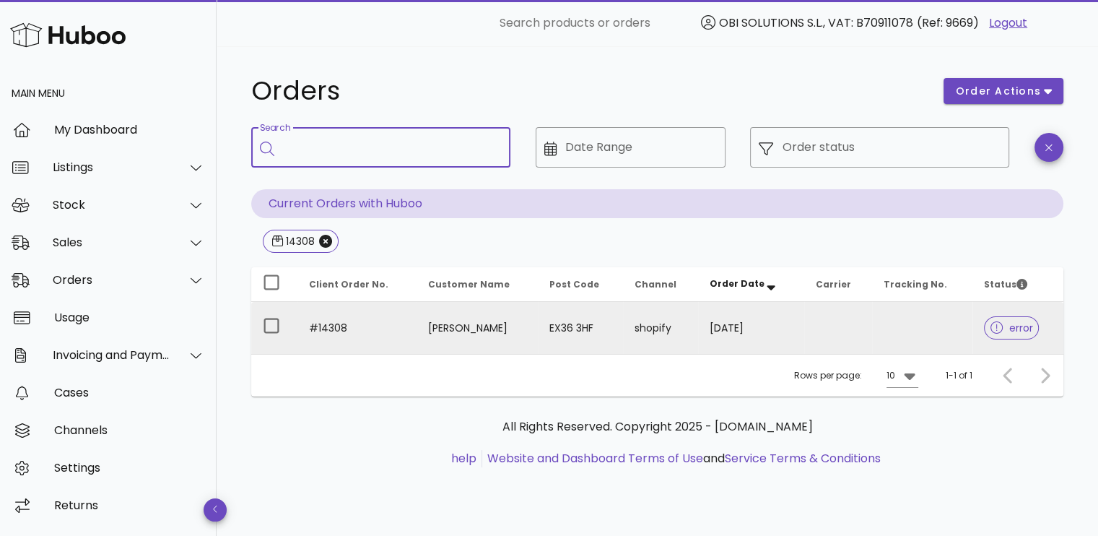
click at [792, 324] on td "[DATE]" at bounding box center [750, 328] width 105 height 52
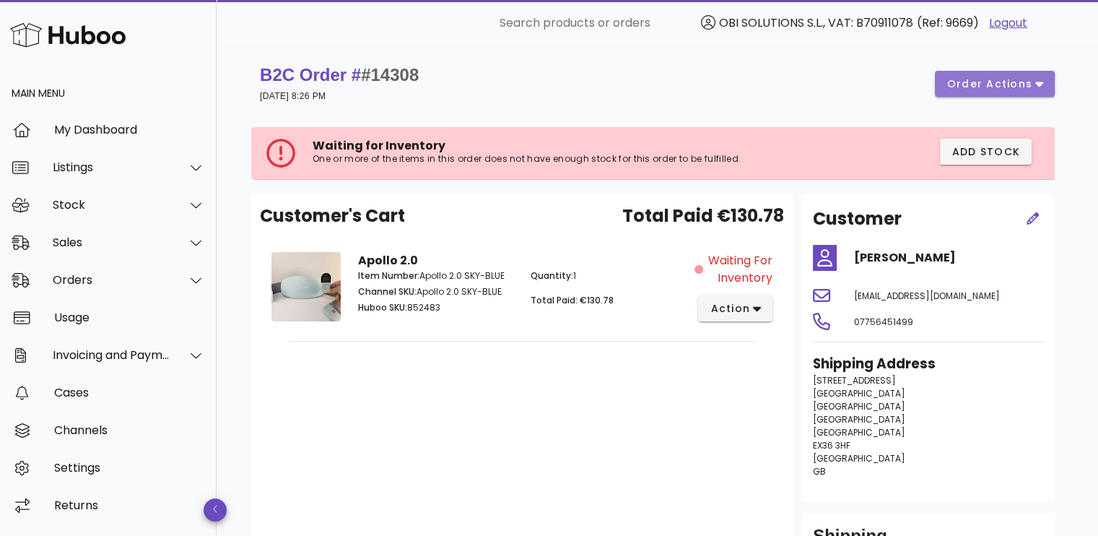
click at [999, 79] on span "order actions" at bounding box center [990, 84] width 87 height 15
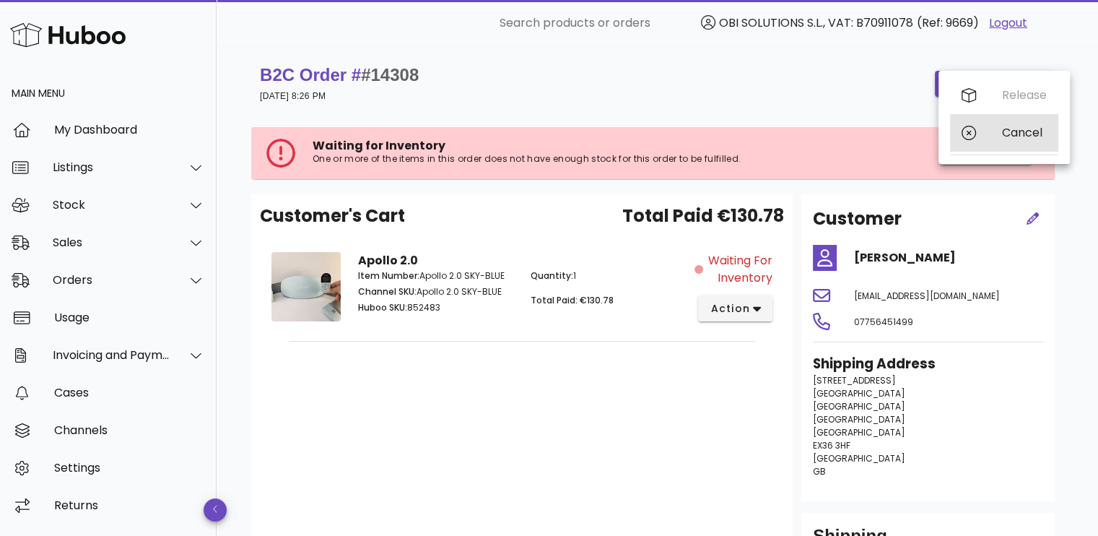
click at [996, 132] on div "Cancel" at bounding box center [1004, 133] width 108 height 38
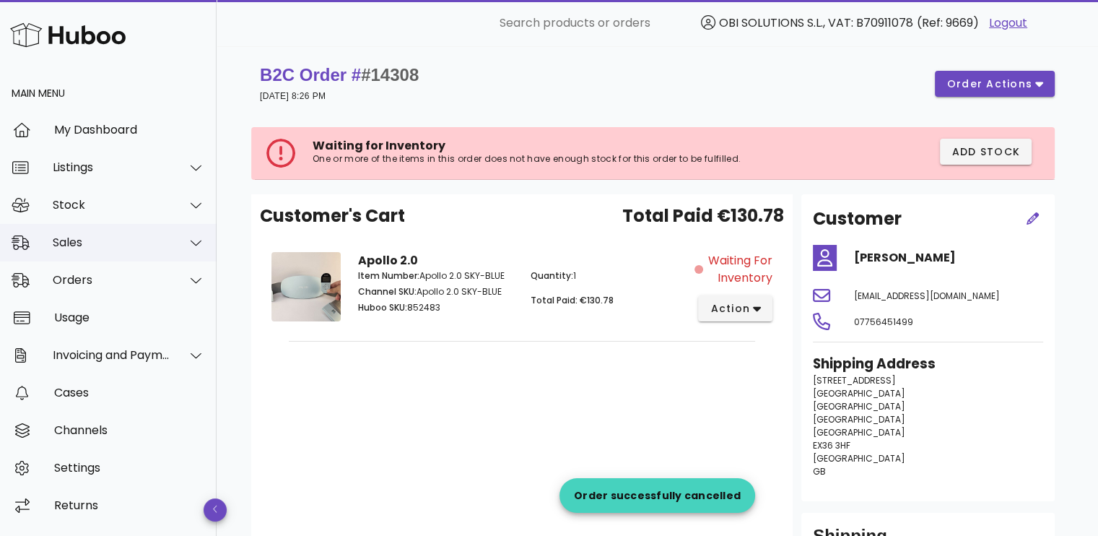
click at [92, 248] on div "Sales" at bounding box center [112, 242] width 118 height 14
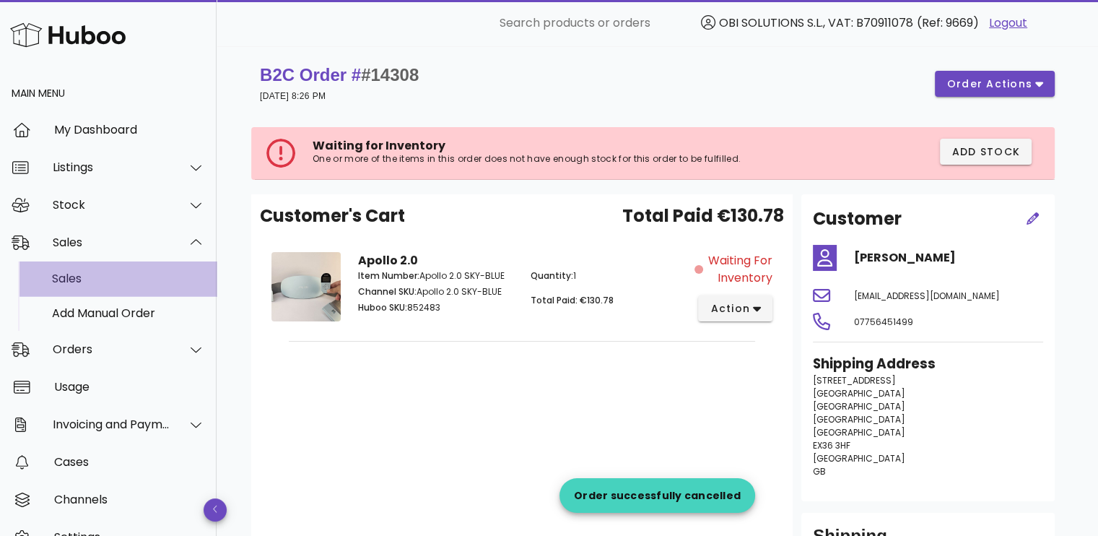
click at [103, 278] on div "Sales" at bounding box center [128, 279] width 153 height 14
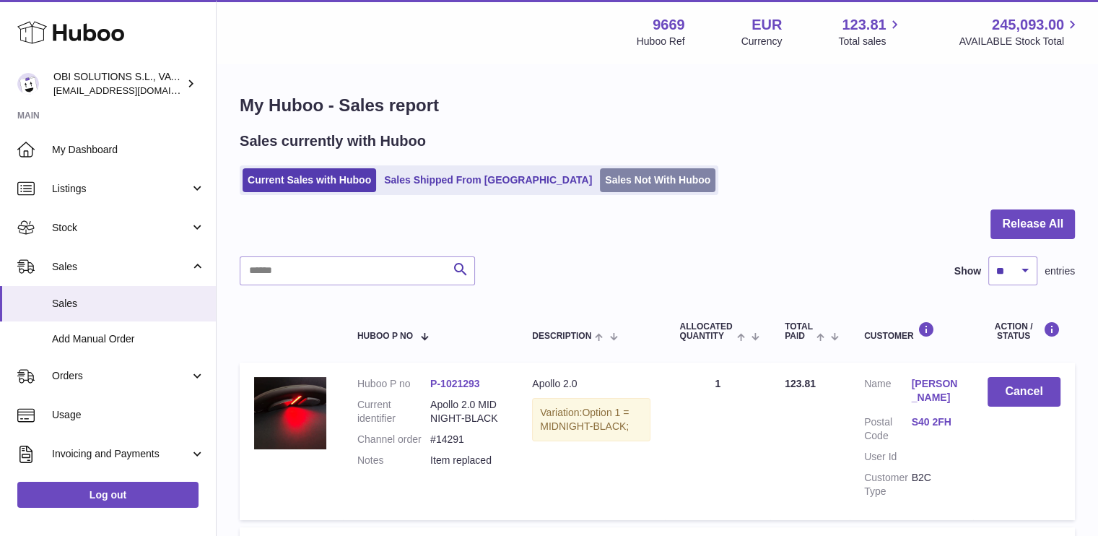
click at [600, 175] on link "Sales Not With Huboo" at bounding box center [658, 180] width 116 height 24
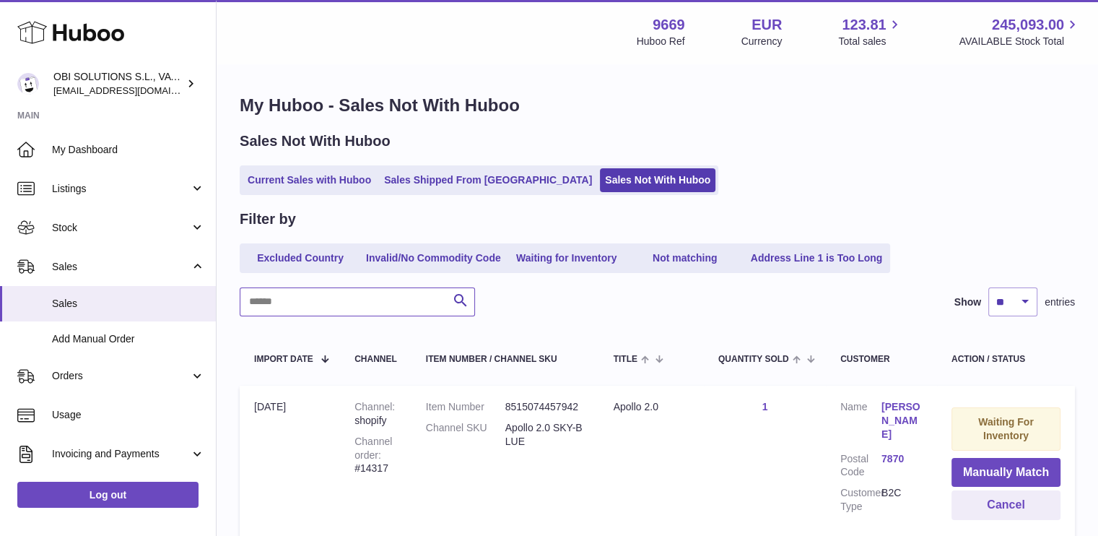
click at [339, 303] on input "text" at bounding box center [357, 301] width 235 height 29
paste input "*****"
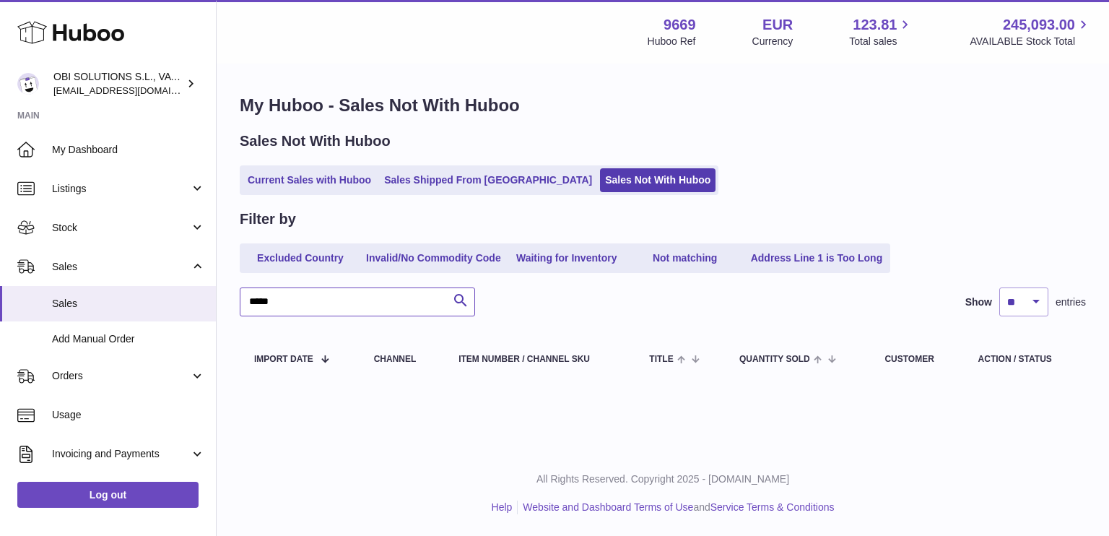
type input "*****"
